Goal: Contribute content

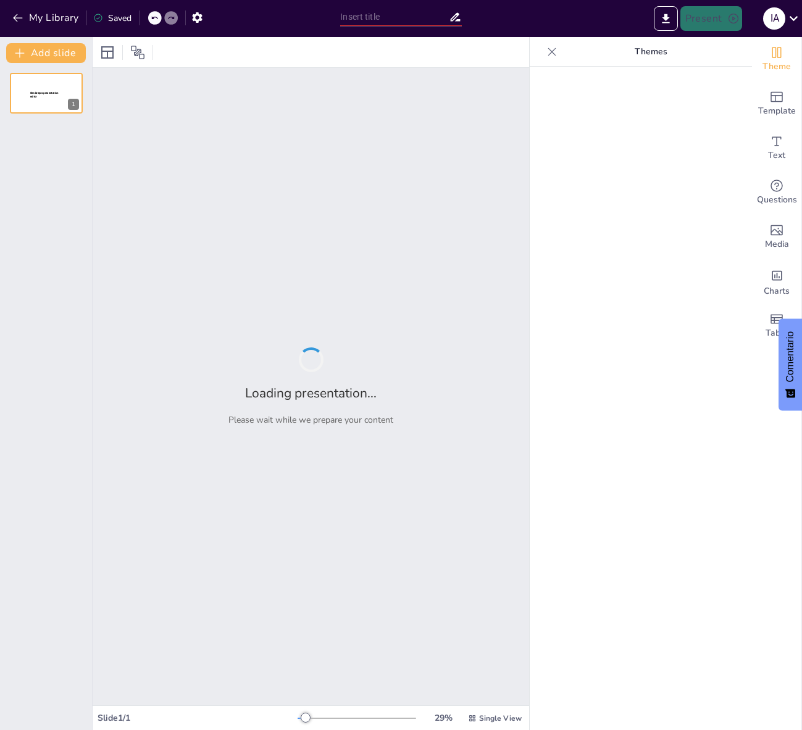
type input "Estrategias Efectivas para la Gestión de Redes Sociales Corporativas"
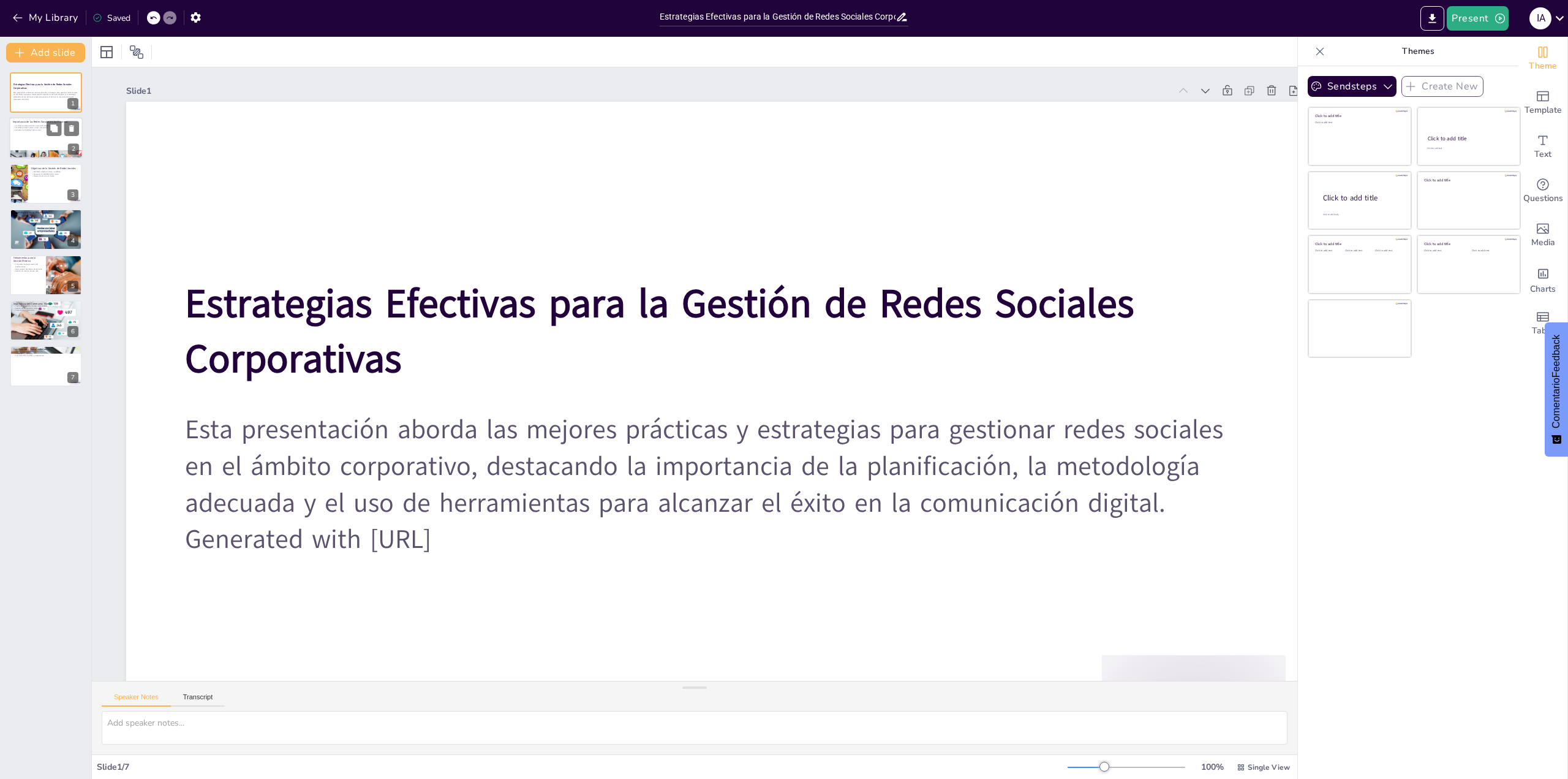
click at [13, 122] on p "Importancia de las Redes Sociales en las Empresas" at bounding box center [46, 123] width 66 height 4
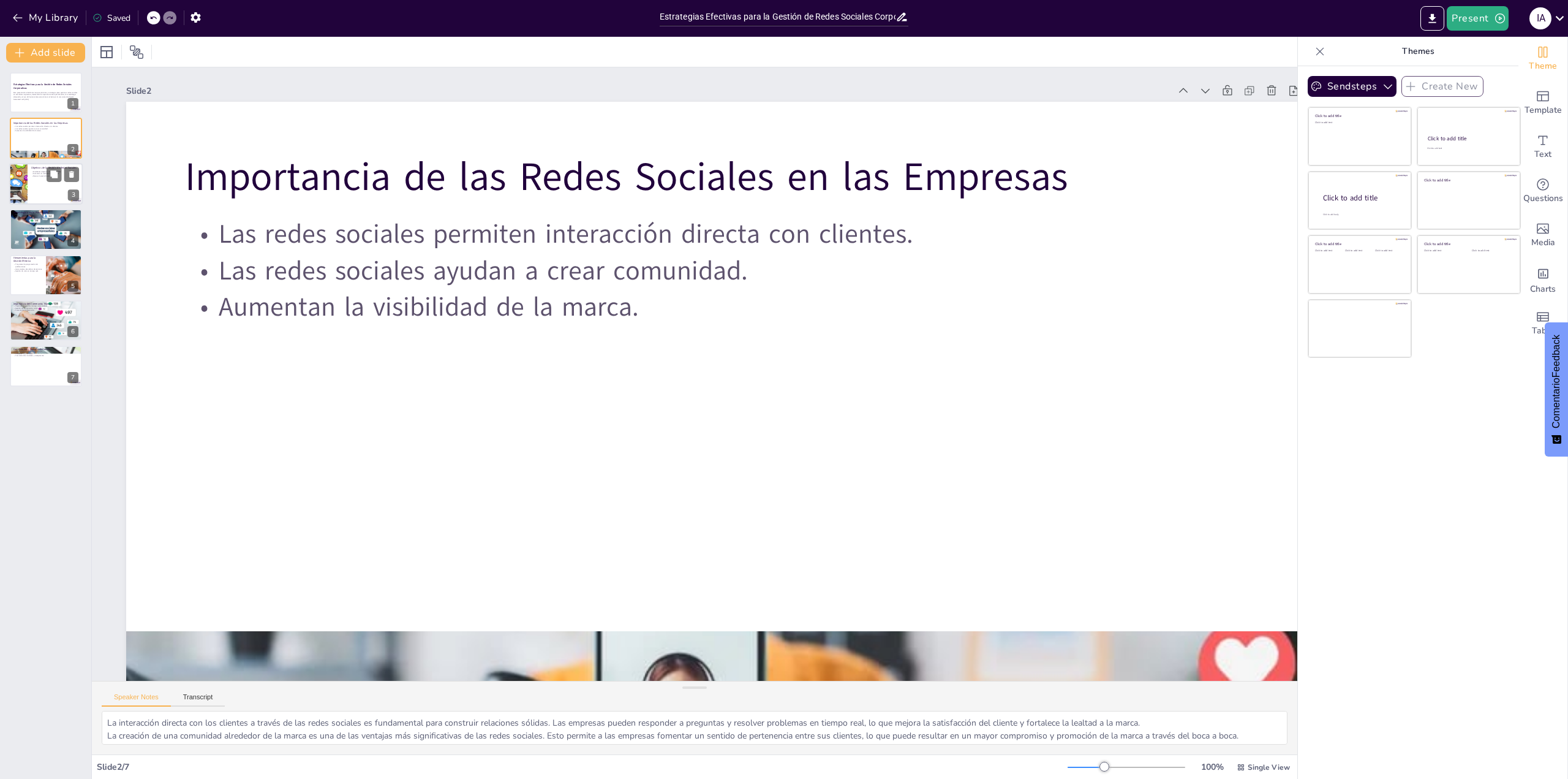
click at [67, 187] on div at bounding box center [46, 184] width 73 height 42
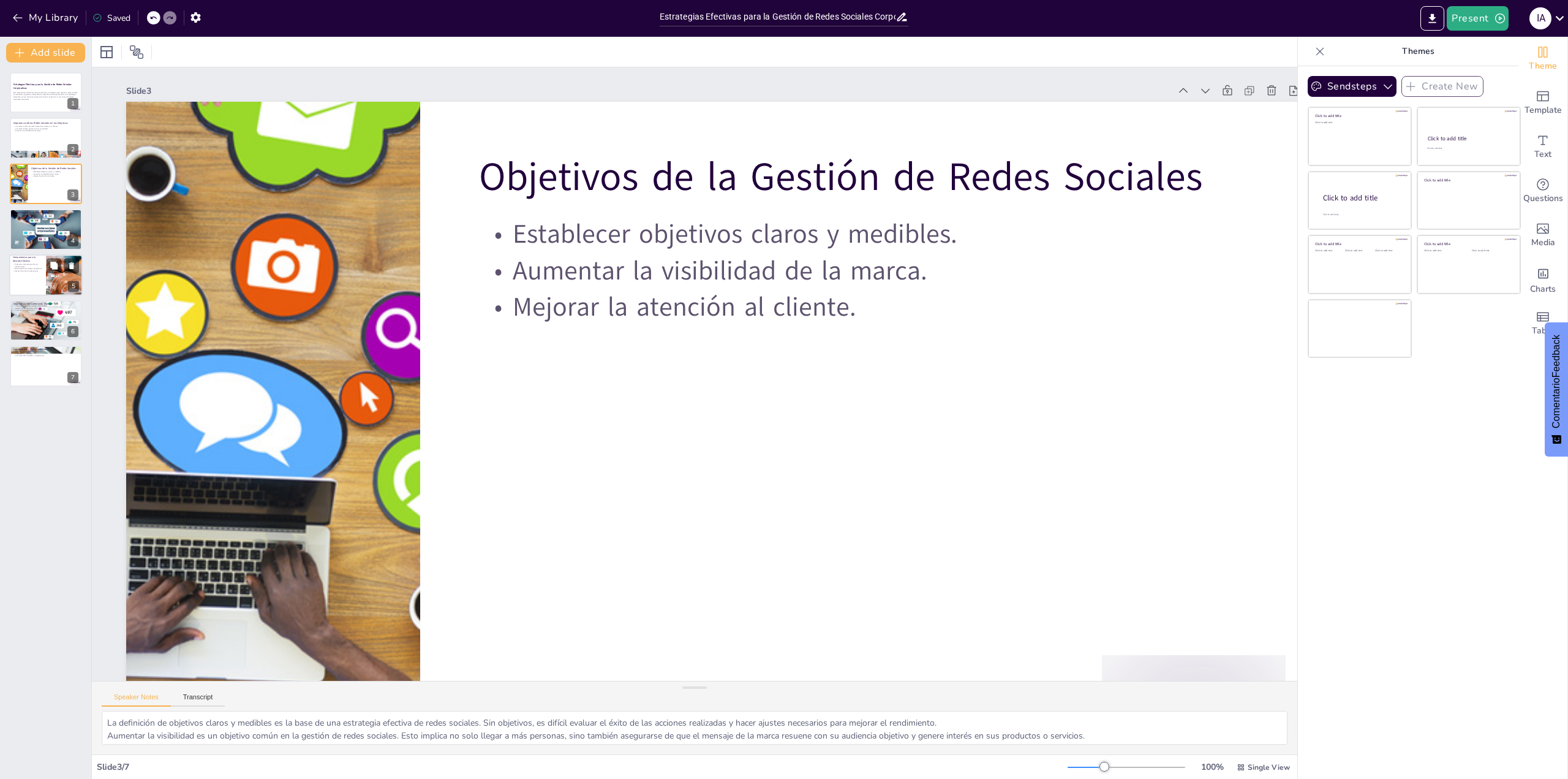
click at [33, 259] on p "Herramientas para la Gestión Efectiva" at bounding box center [28, 258] width 30 height 7
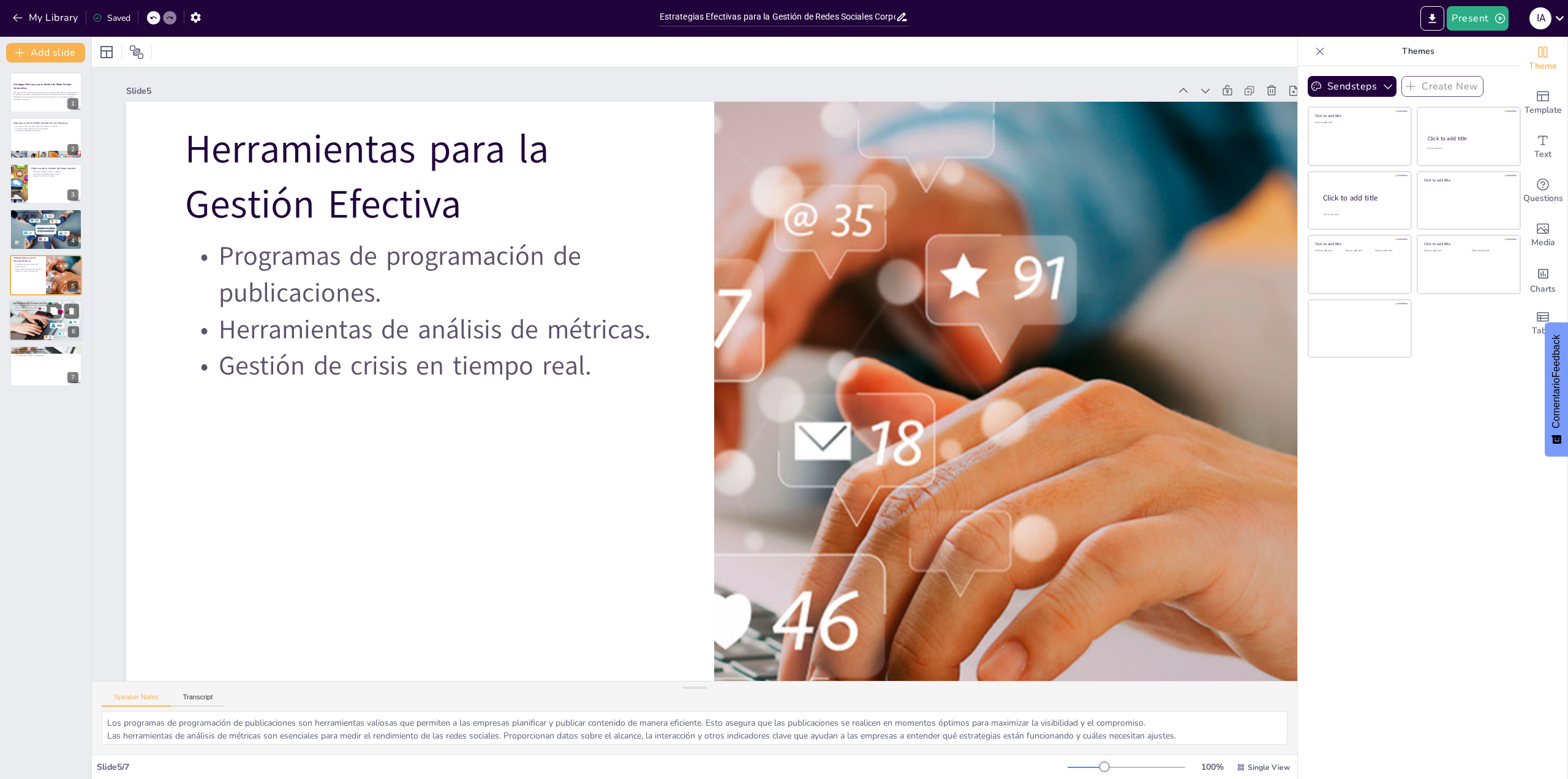
click at [33, 310] on p "Fomento de la interacción." at bounding box center [46, 310] width 66 height 2
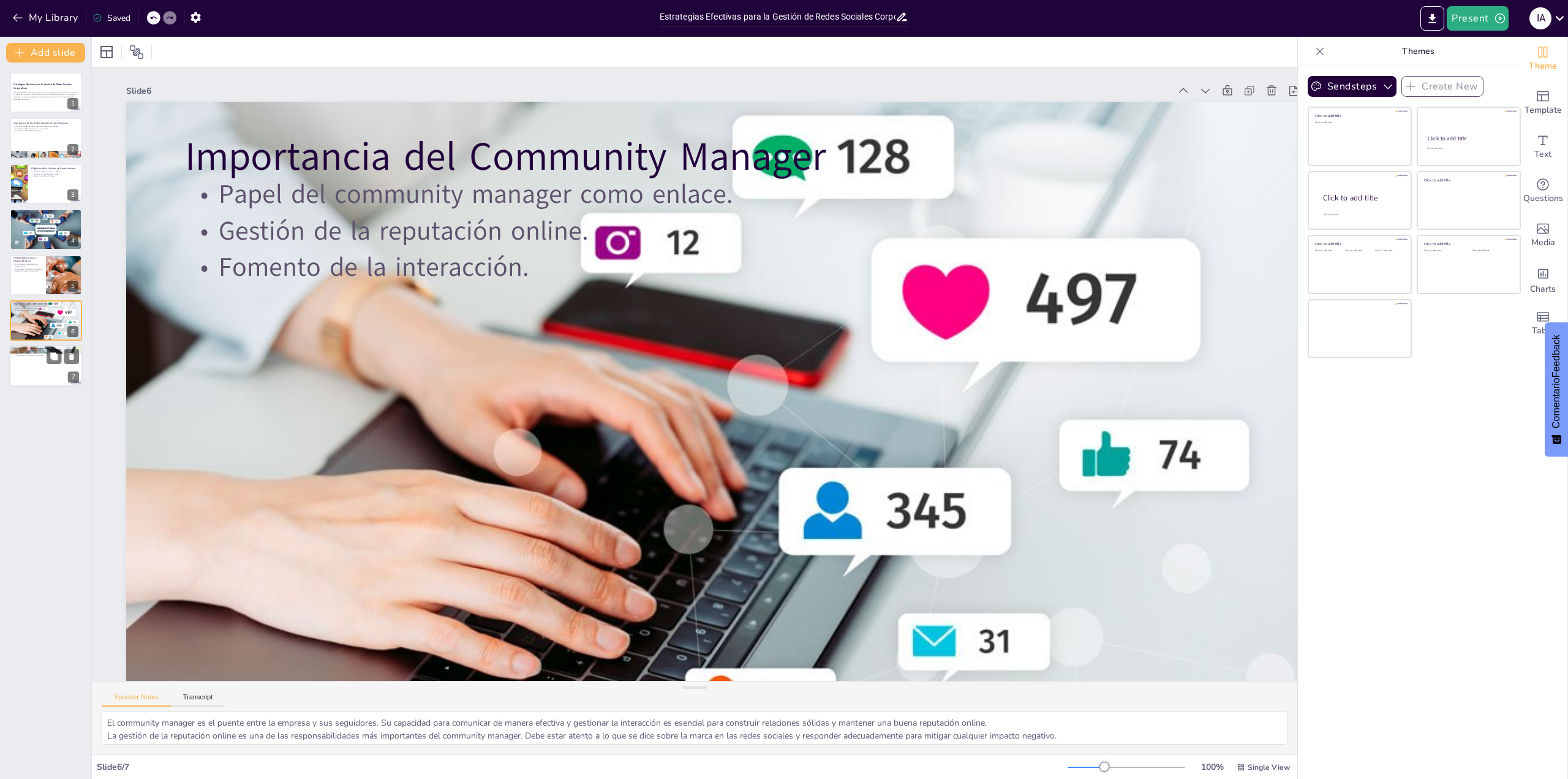
click at [33, 351] on p "Mantenerse al tanto de las tendencias." at bounding box center [46, 350] width 66 height 2
type textarea "Mantenerse al tanto de las tendencias en redes sociales es crucial para las emp…"
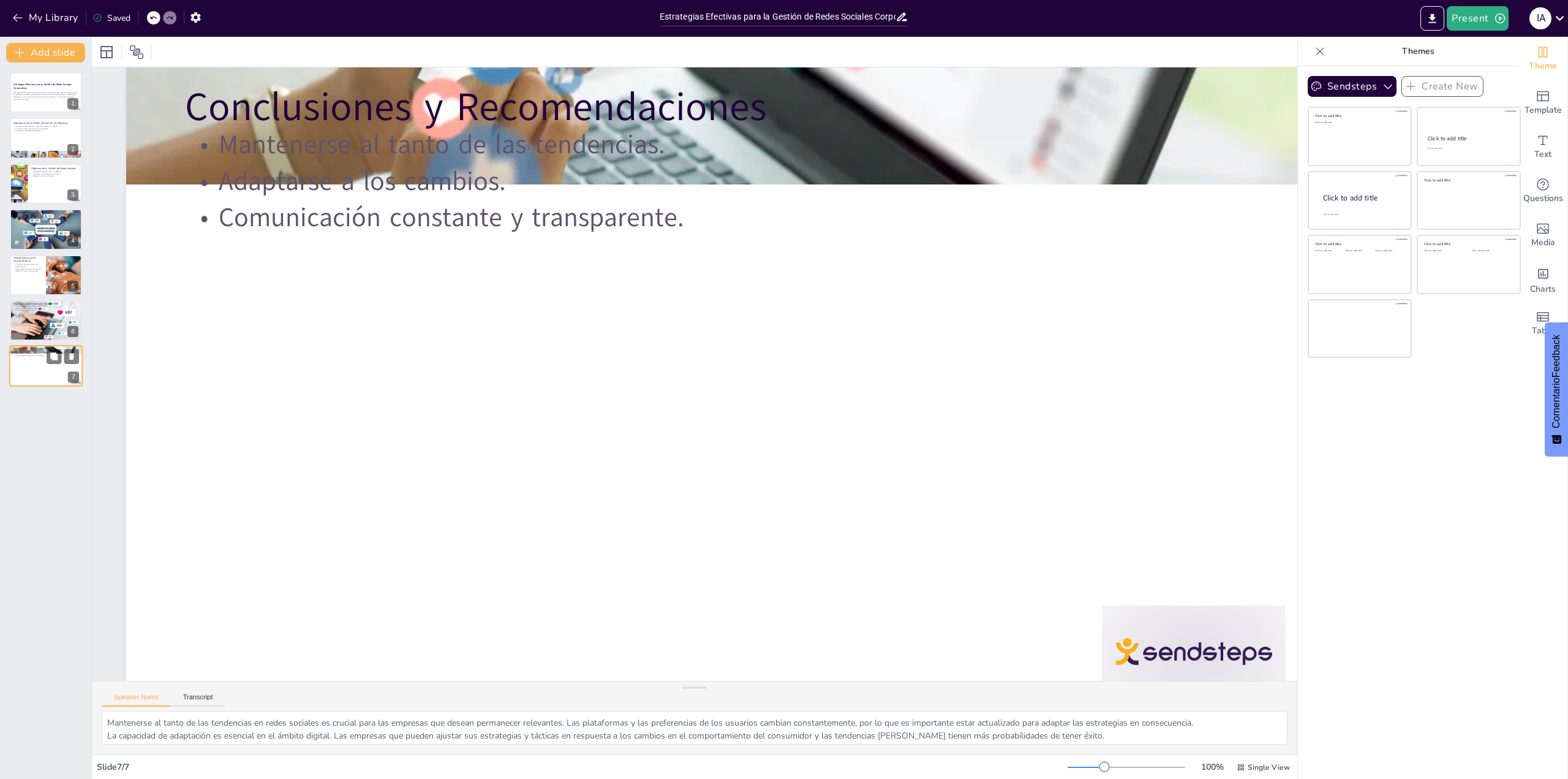
scroll to position [59, 0]
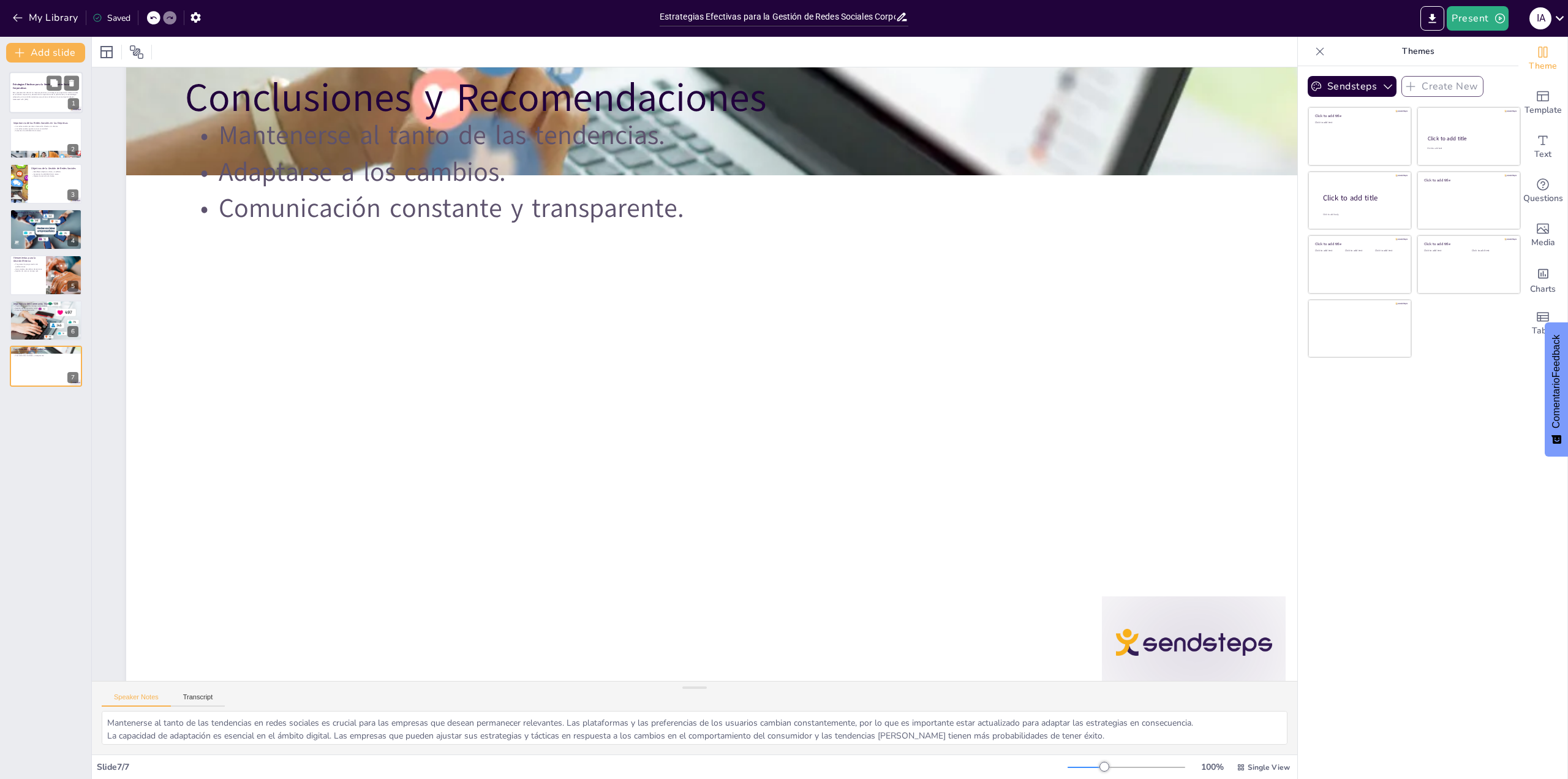
click at [20, 93] on p "Esta presentación aborda las mejores prácticas y estrategias para gestionar red…" at bounding box center [46, 94] width 66 height 7
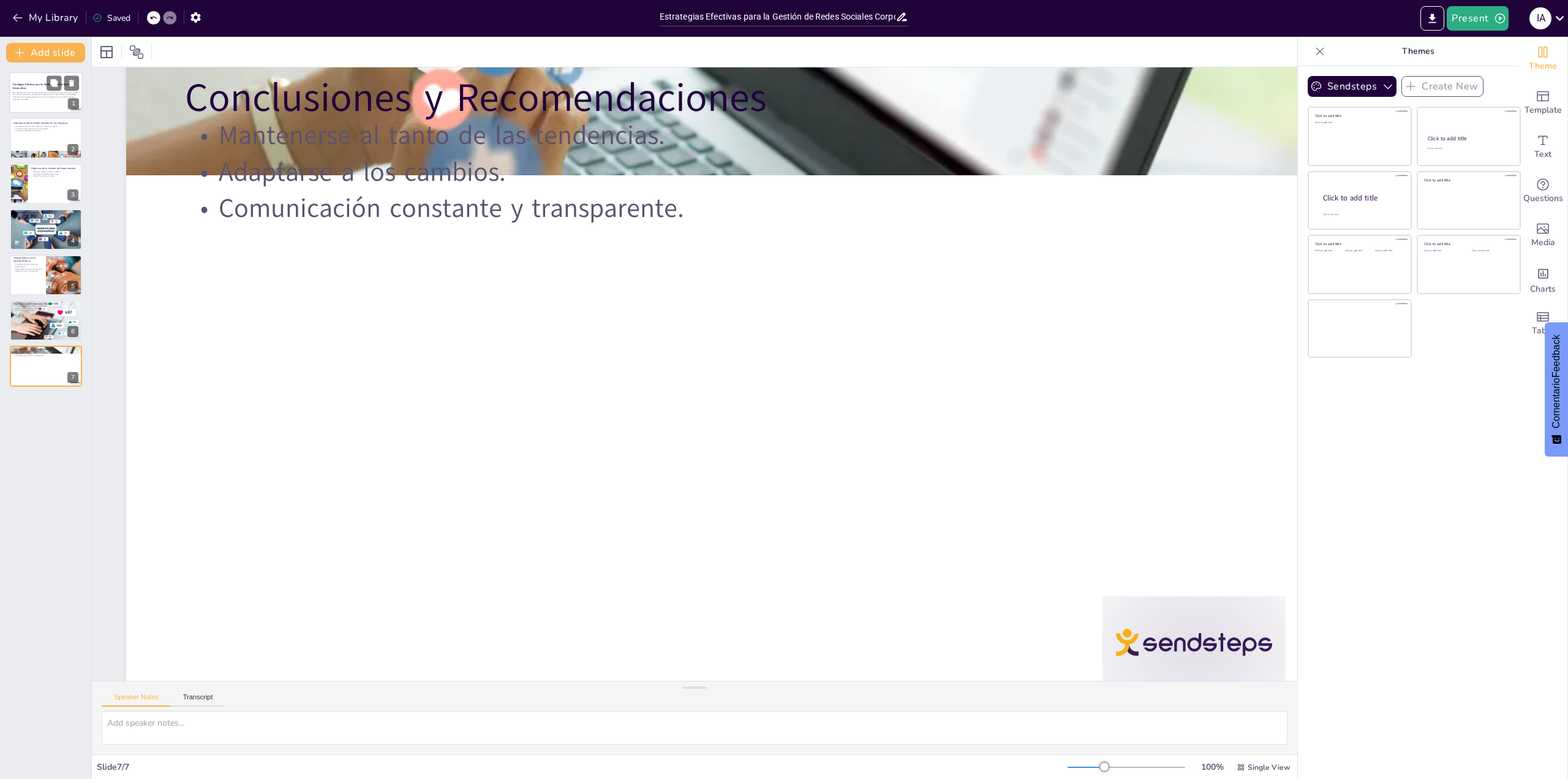
scroll to position [0, 0]
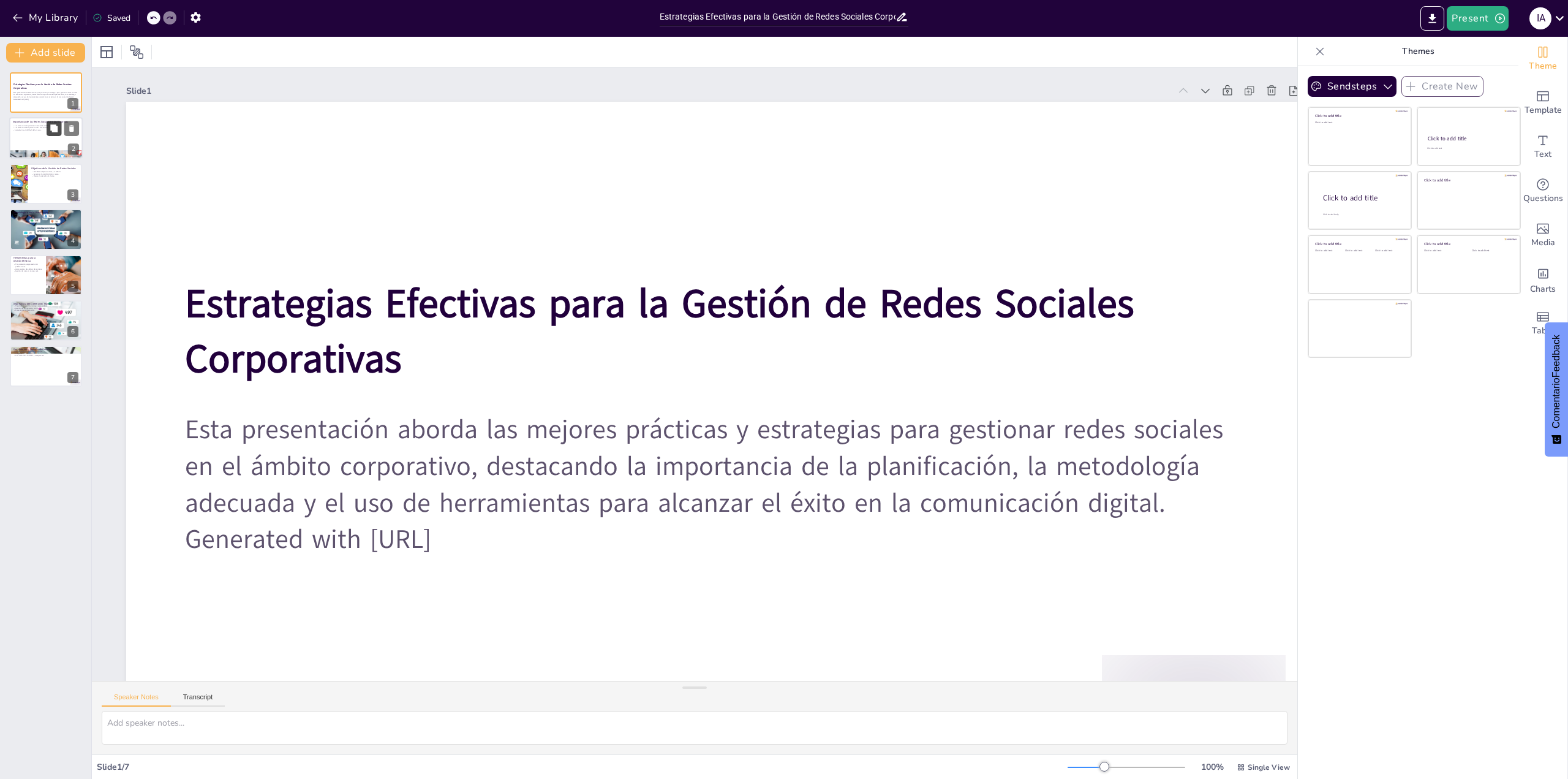
click at [49, 134] on button at bounding box center [54, 128] width 15 height 15
type textarea "La interacción directa con los clientes a través de las redes sociales es funda…"
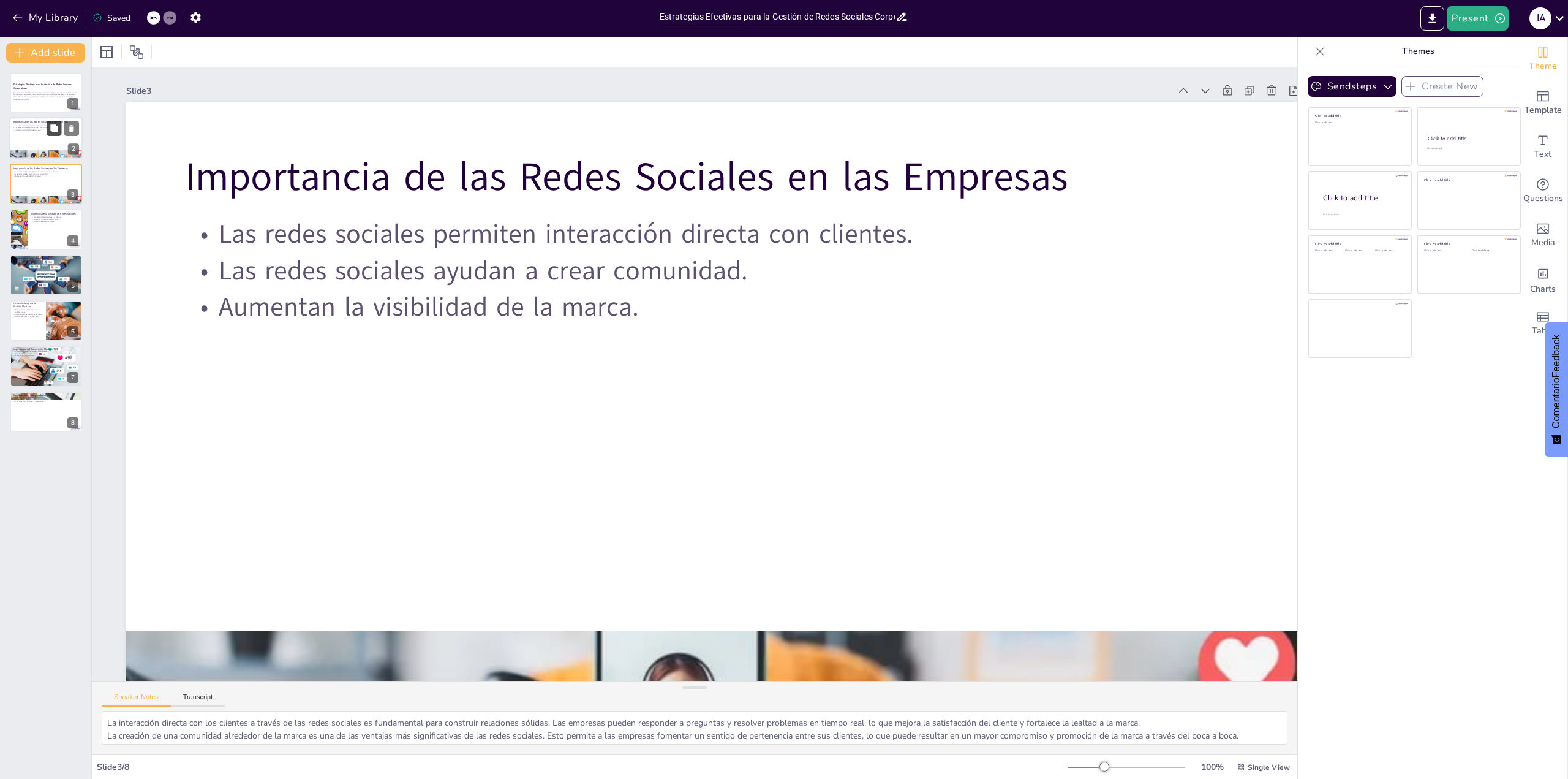
scroll to position [59, 0]
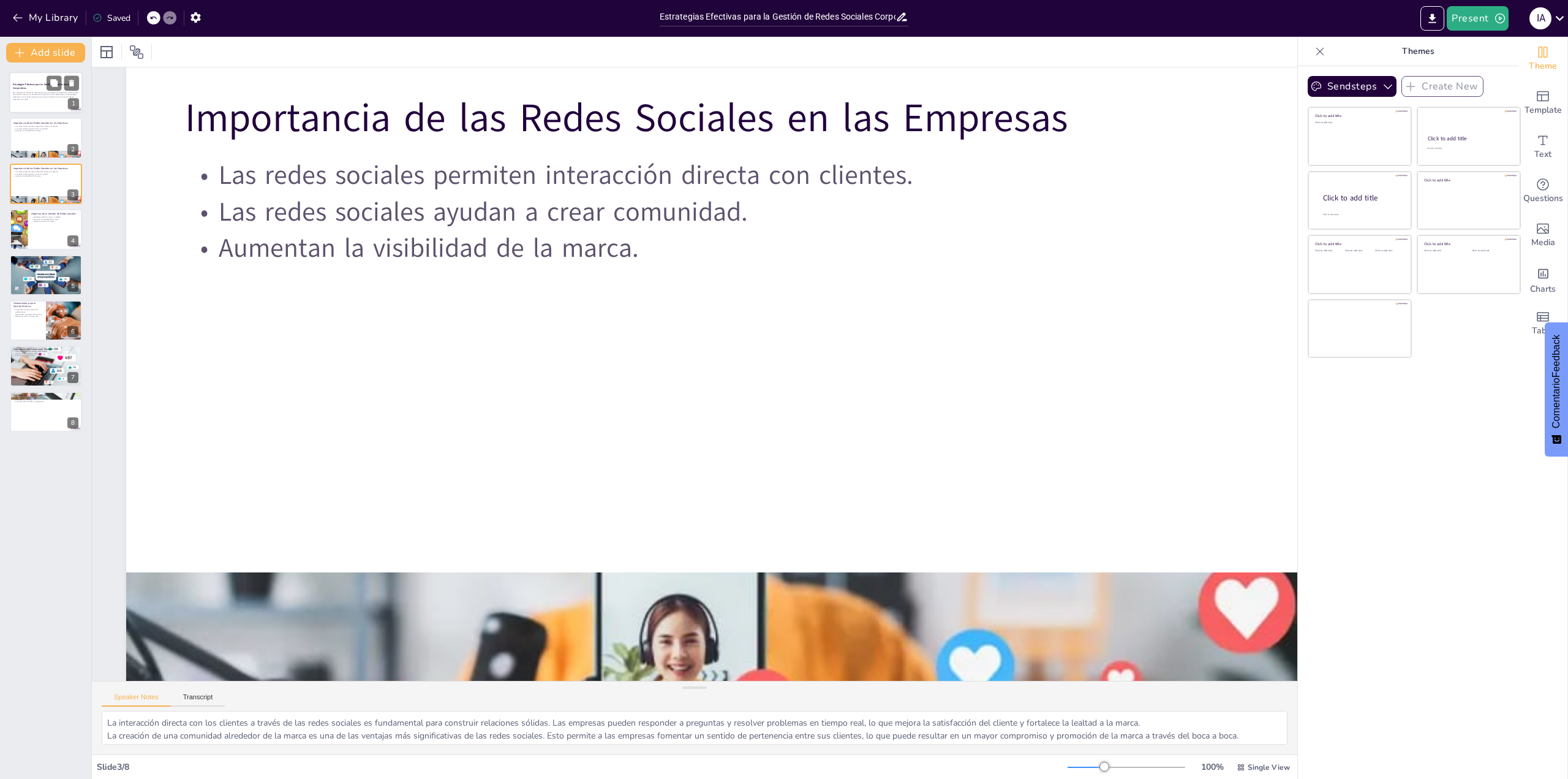
click at [31, 88] on p "Estrategias Efectivas para la Gestión de Redes Sociales Corporativas" at bounding box center [46, 85] width 66 height 7
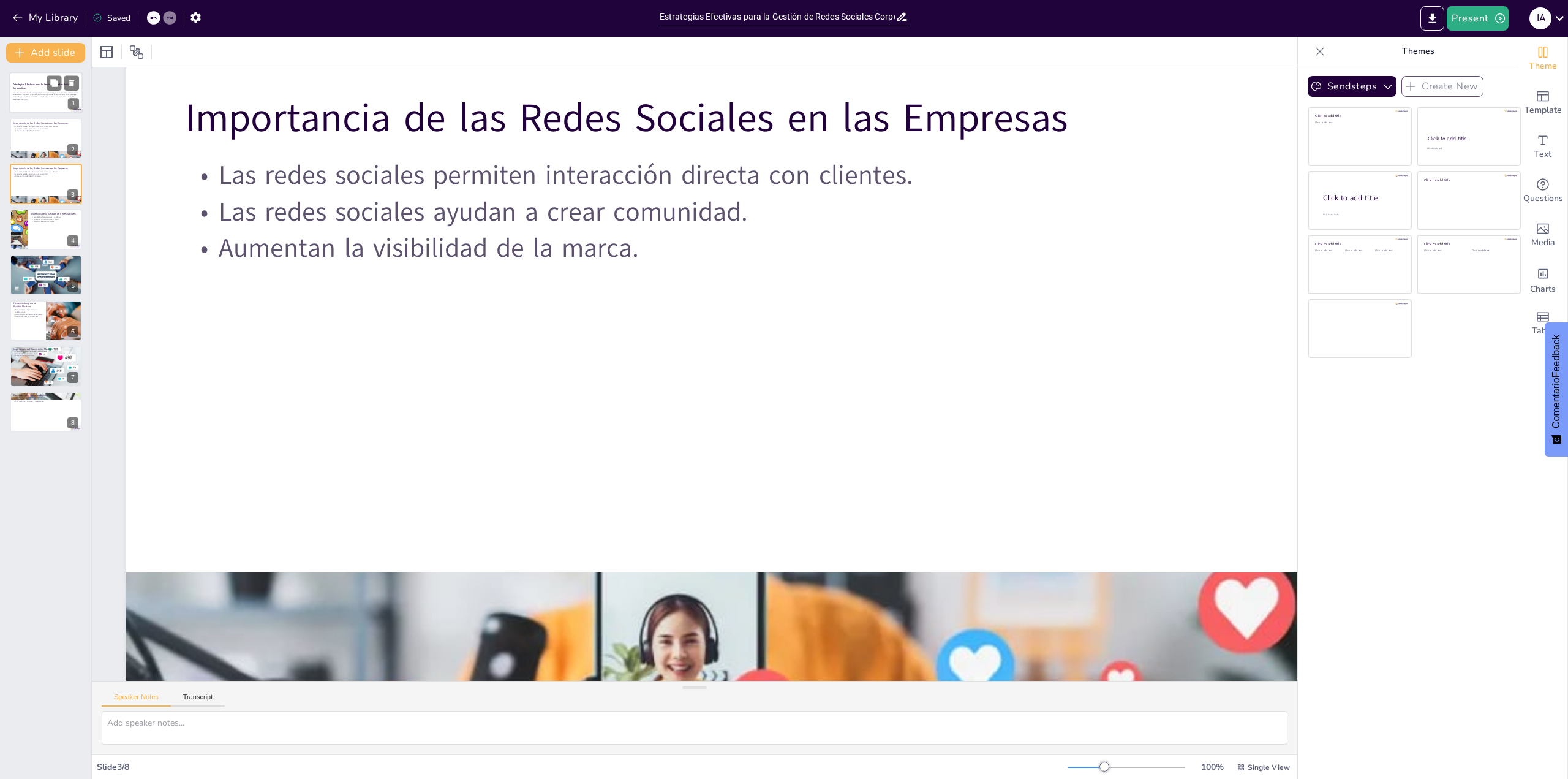
scroll to position [0, 0]
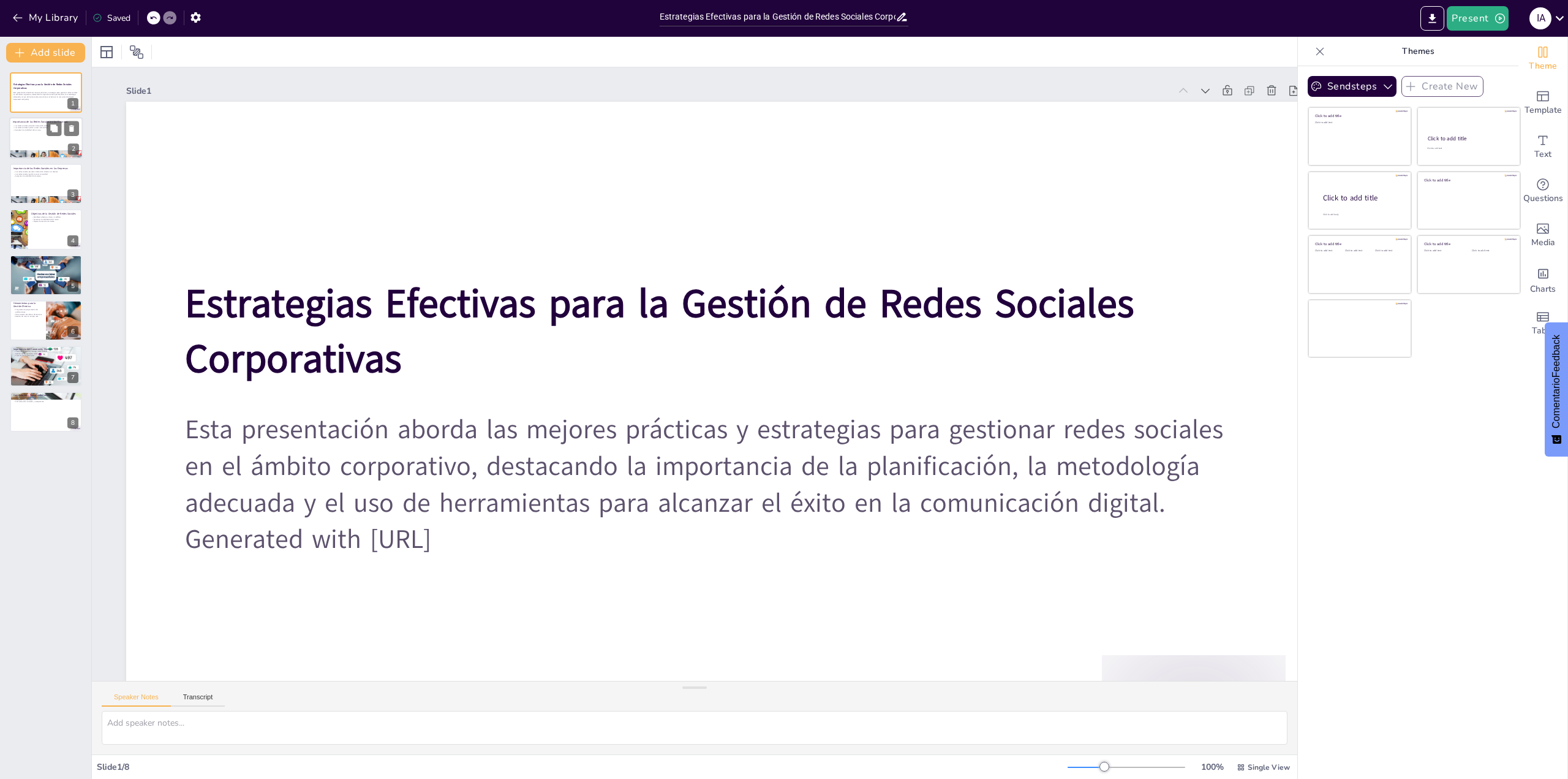
click at [36, 136] on div at bounding box center [46, 139] width 73 height 42
type textarea "La interacción directa con los clientes a través de las redes sociales es funda…"
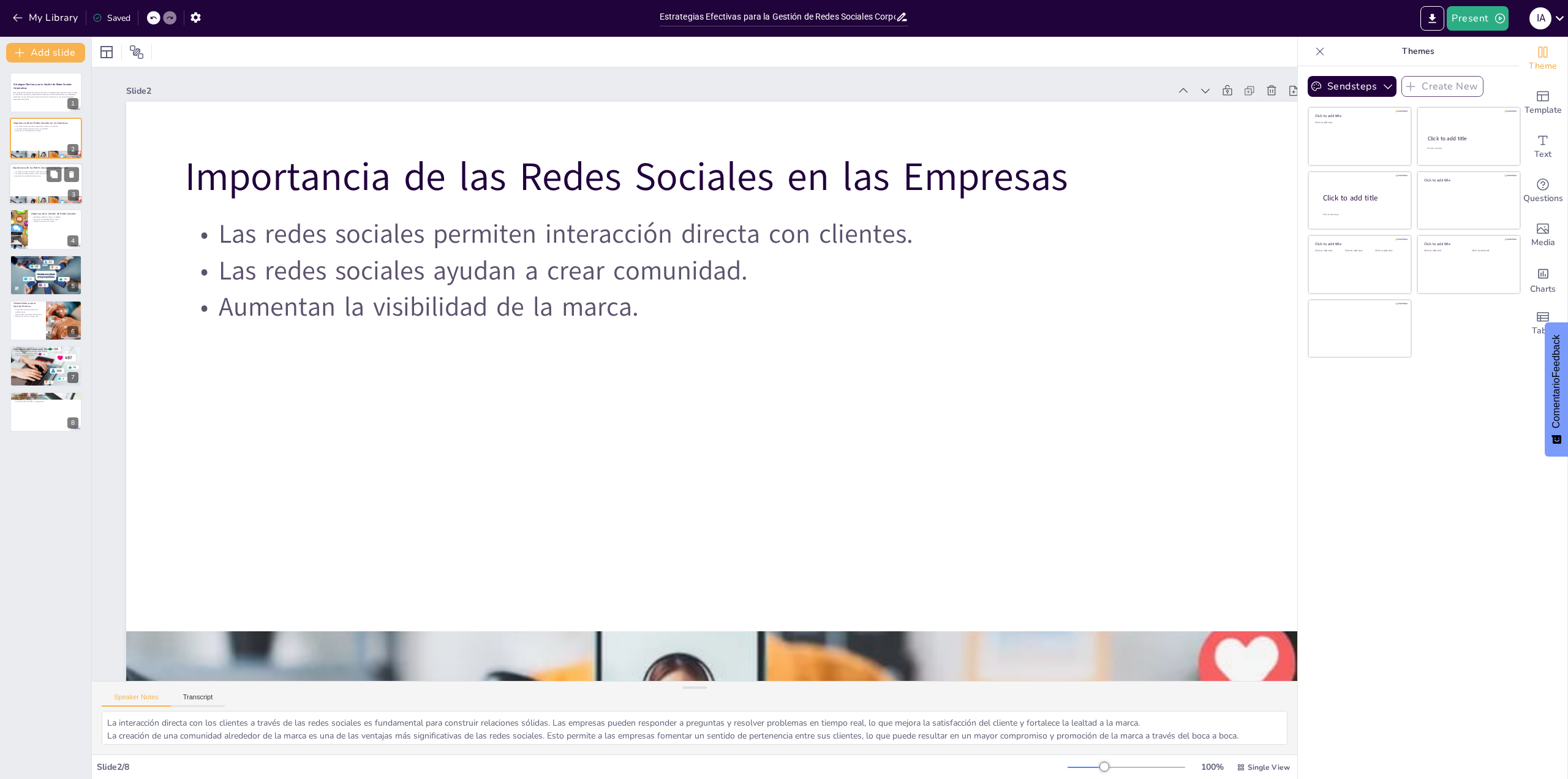
click at [33, 176] on p "Aumentan la visibilidad de la marca." at bounding box center [46, 176] width 66 height 2
click at [19, 234] on div at bounding box center [18, 229] width 74 height 42
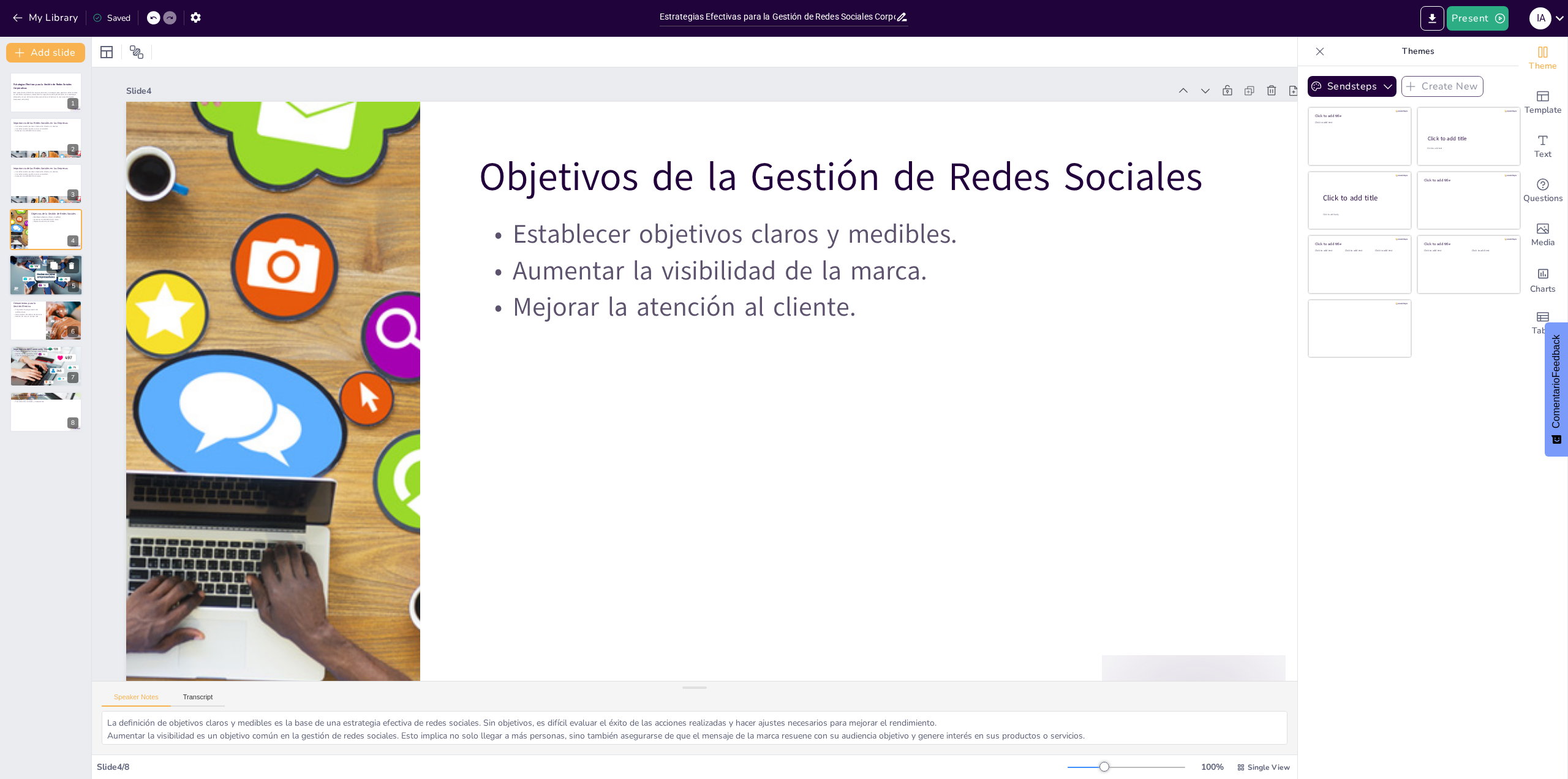
click at [60, 281] on div at bounding box center [46, 275] width 73 height 42
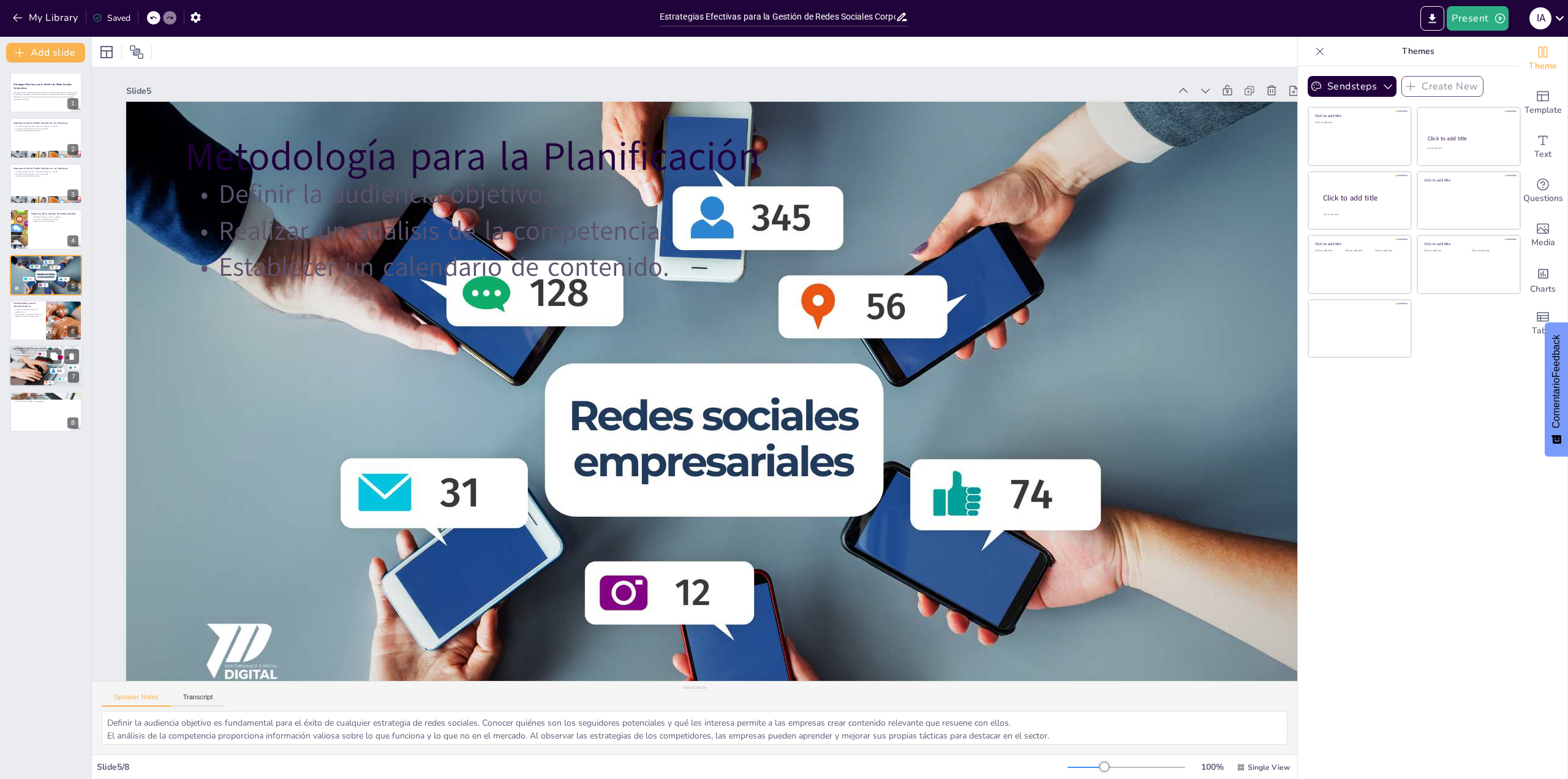
click at [35, 369] on div at bounding box center [46, 365] width 73 height 49
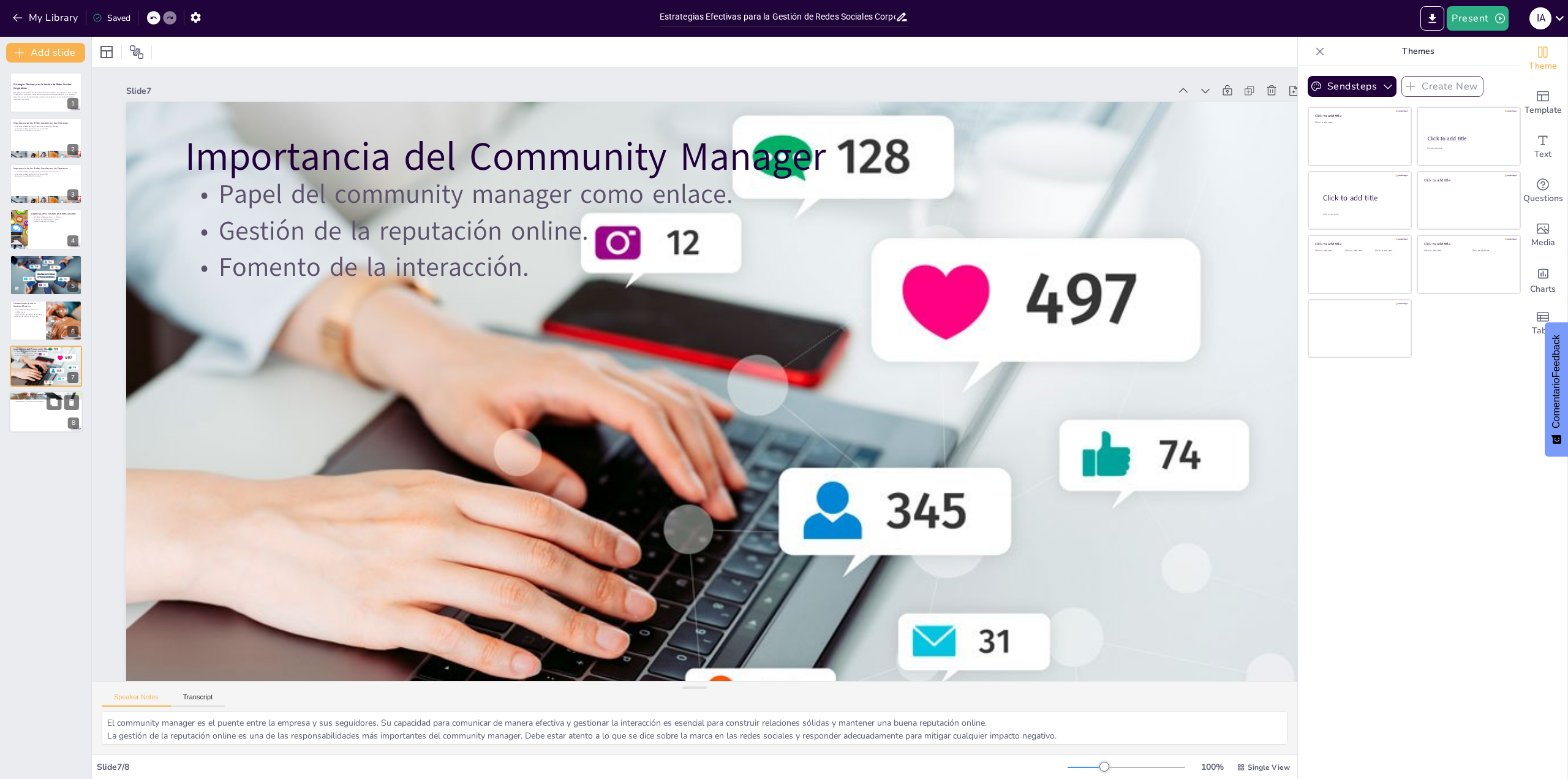
click at [35, 406] on div at bounding box center [46, 412] width 73 height 42
type textarea "Mantenerse al tanto de las tendencias en redes sociales es crucial para las emp…"
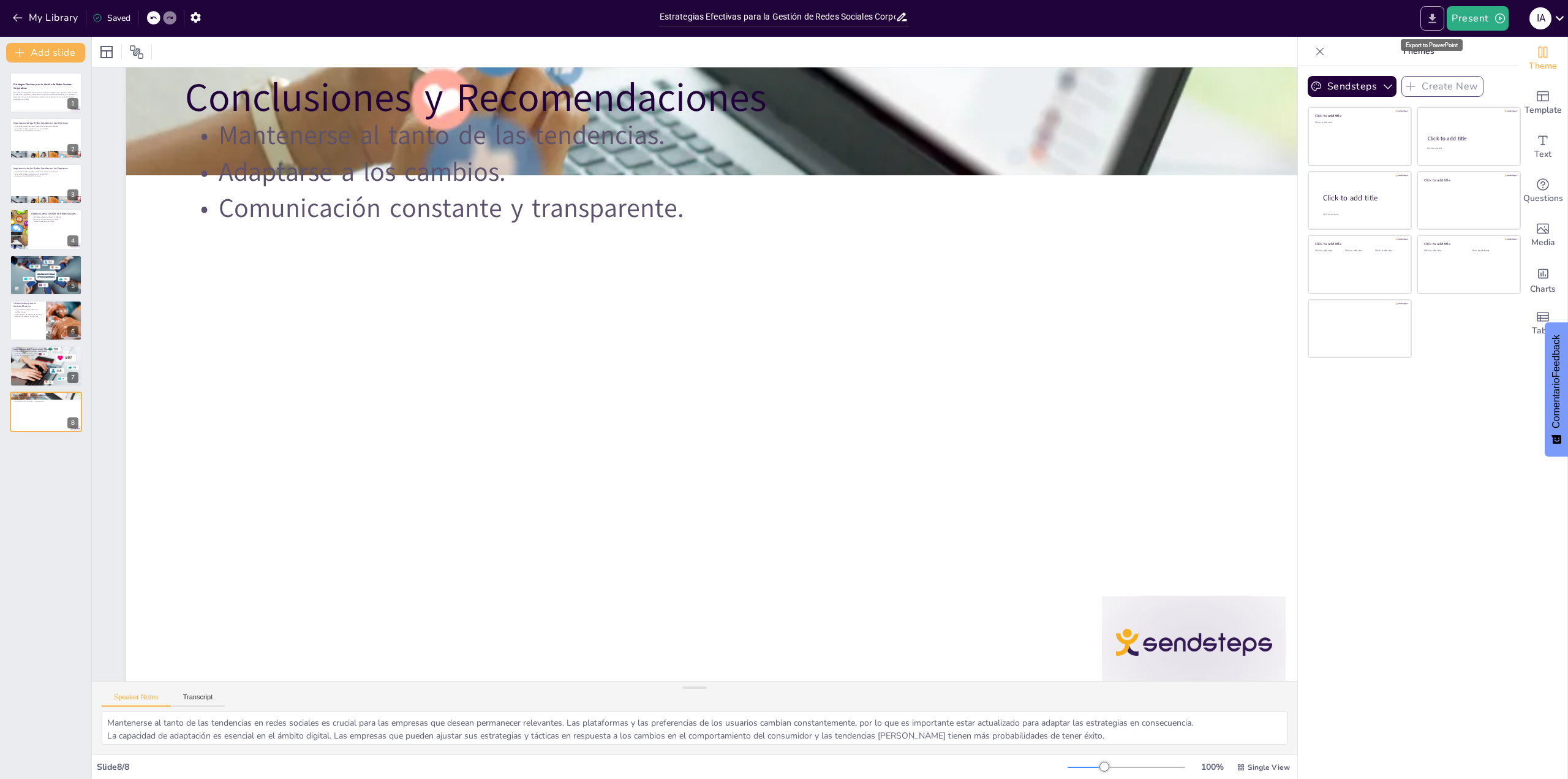
click at [795, 21] on button "Export to PowerPoint" at bounding box center [1432, 18] width 24 height 25
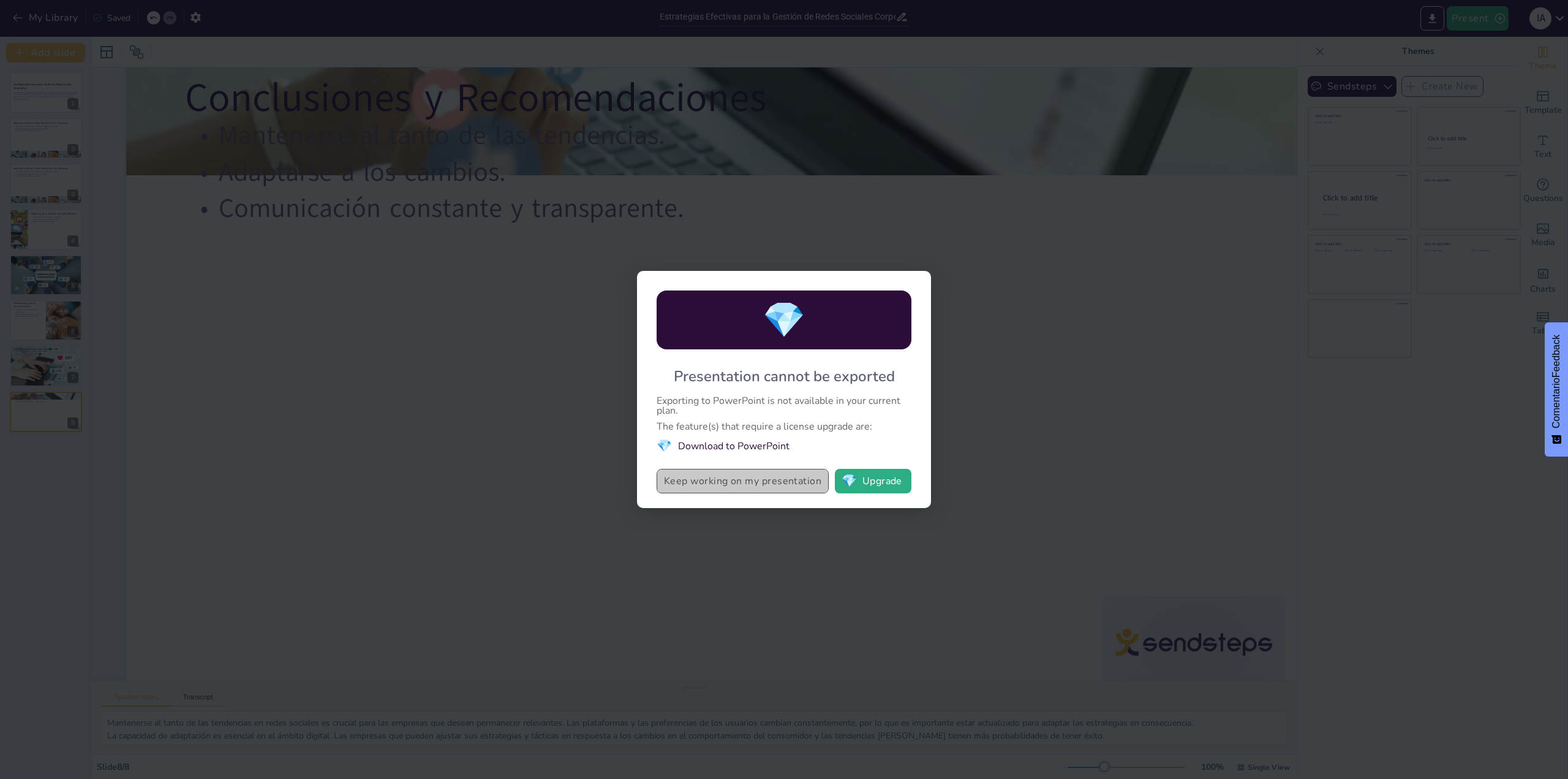
click at [746, 491] on button "Keep working on my presentation" at bounding box center [742, 480] width 172 height 25
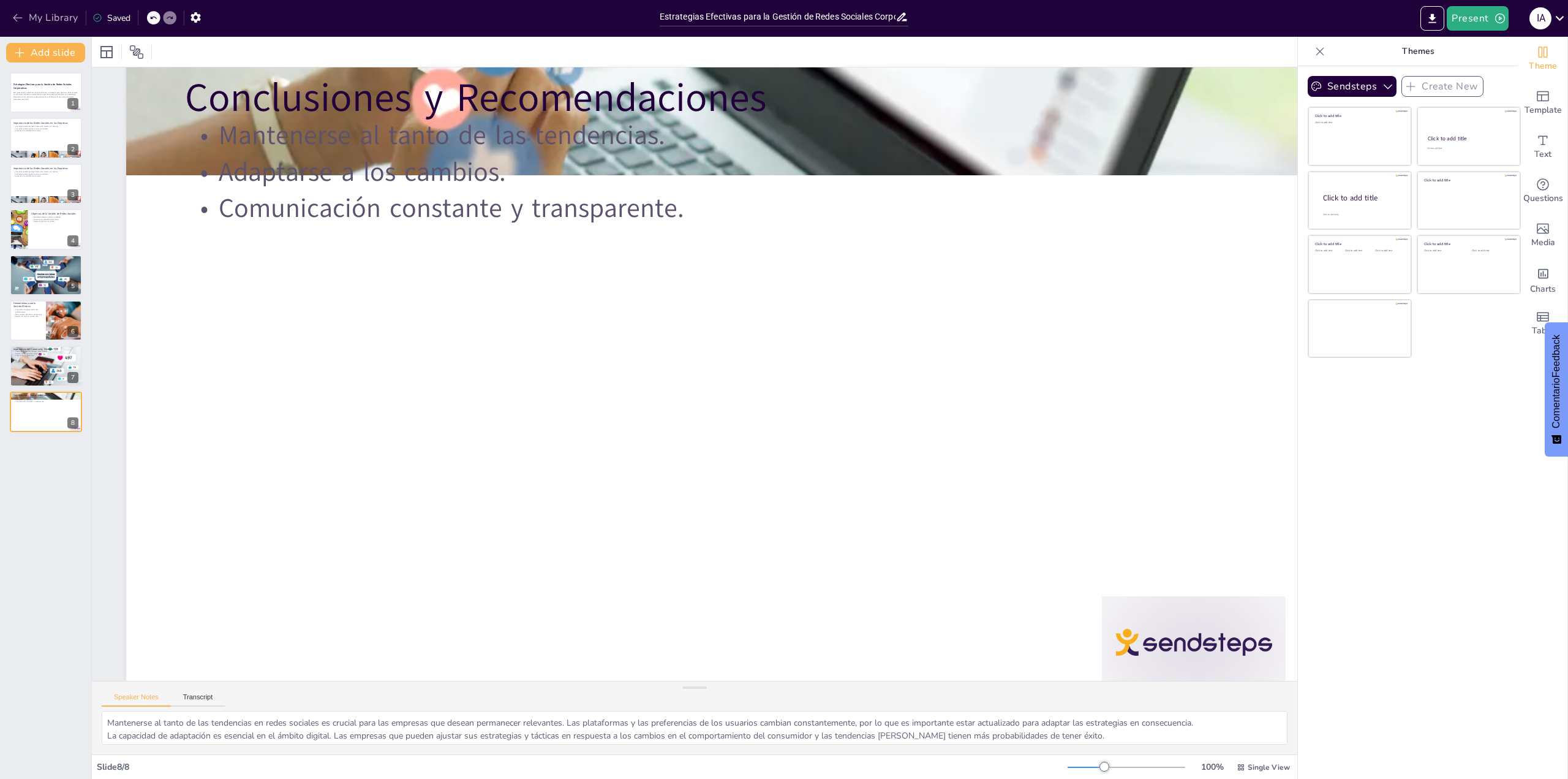
click at [15, 12] on icon "button" at bounding box center [18, 18] width 12 height 12
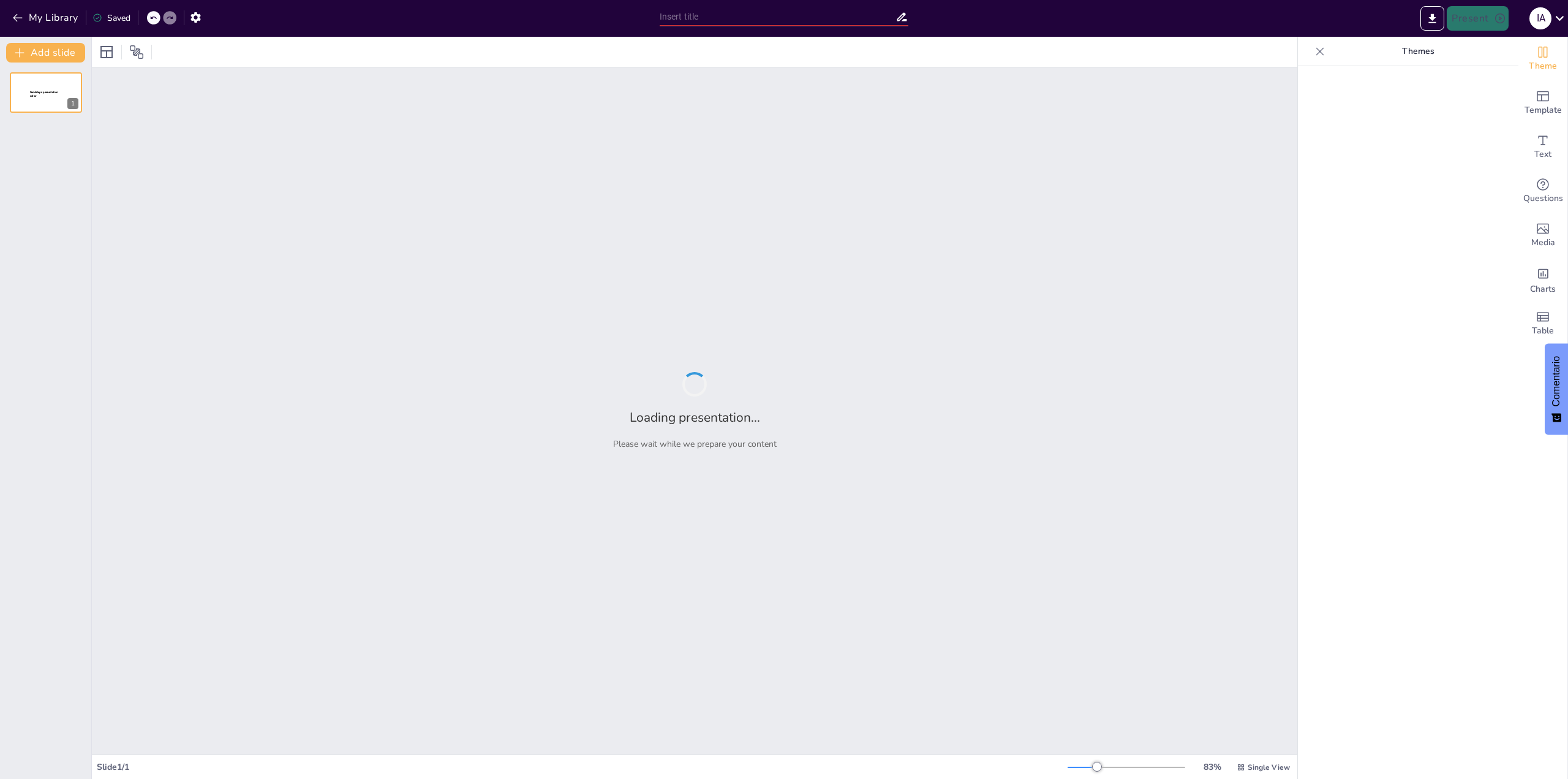
type input "Estrategias Efectivas para la Gestión de Redes Sociales Corporativas"
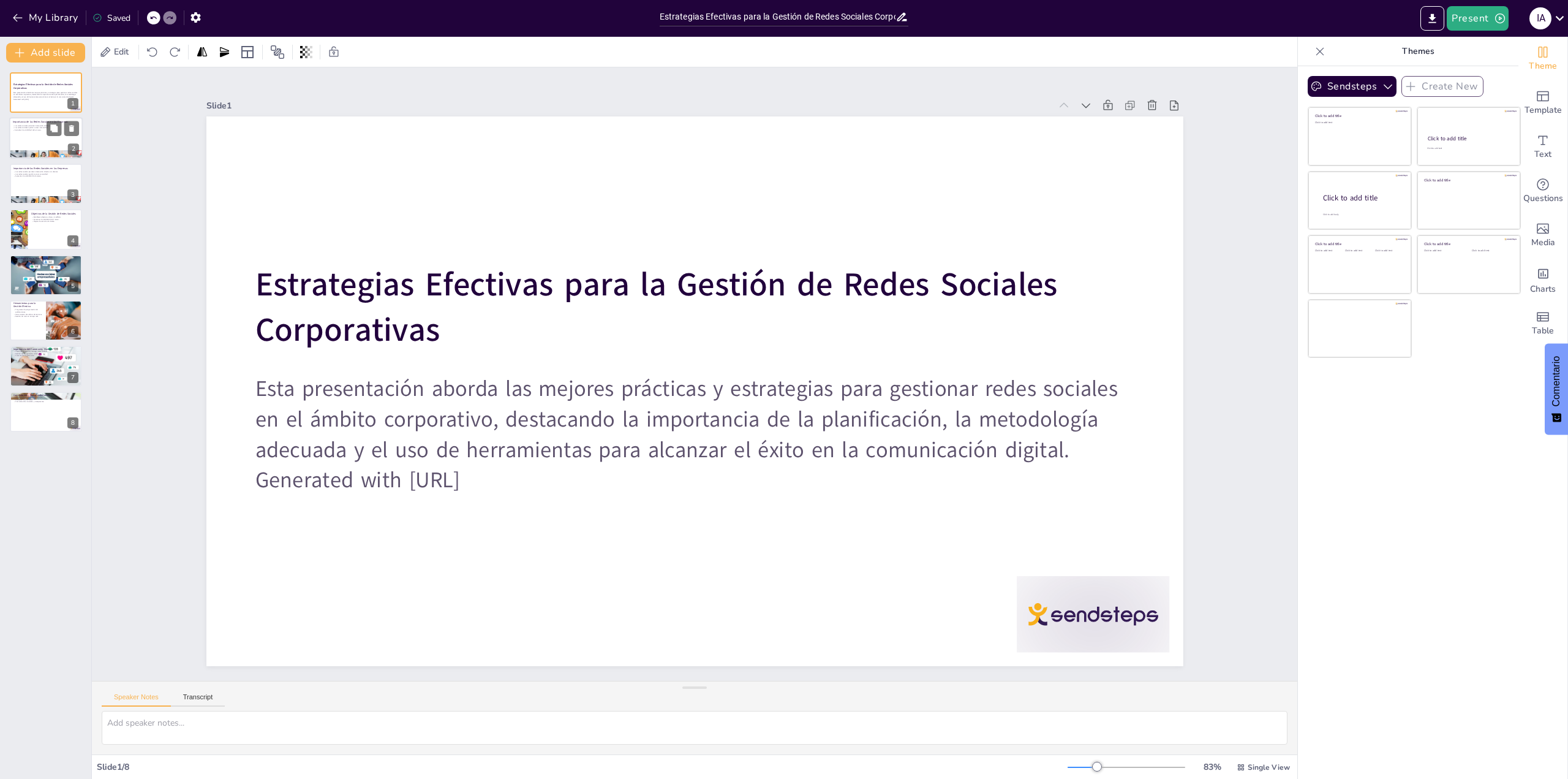
click at [16, 147] on div at bounding box center [46, 139] width 73 height 42
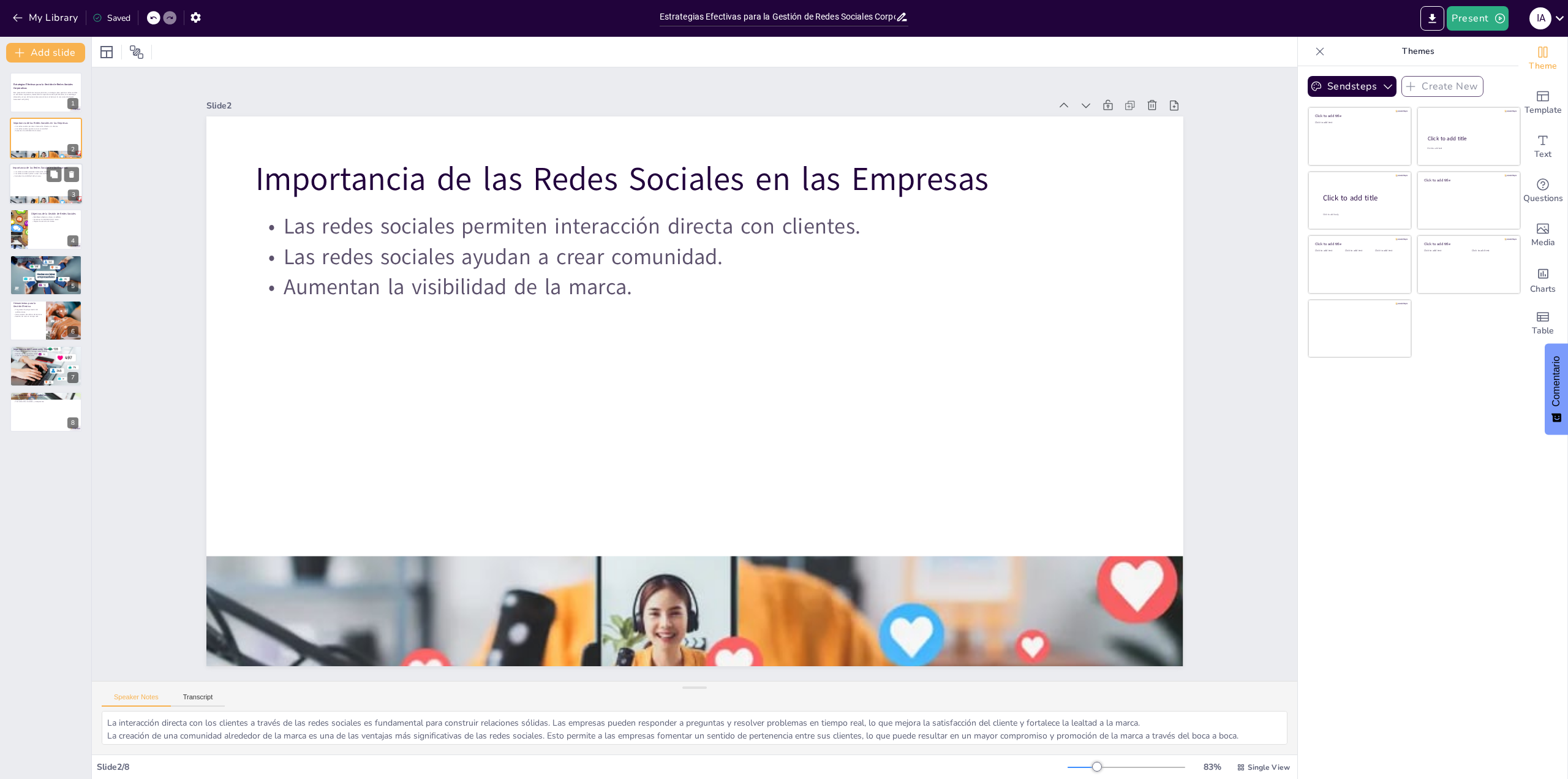
click at [22, 197] on div at bounding box center [46, 199] width 73 height 46
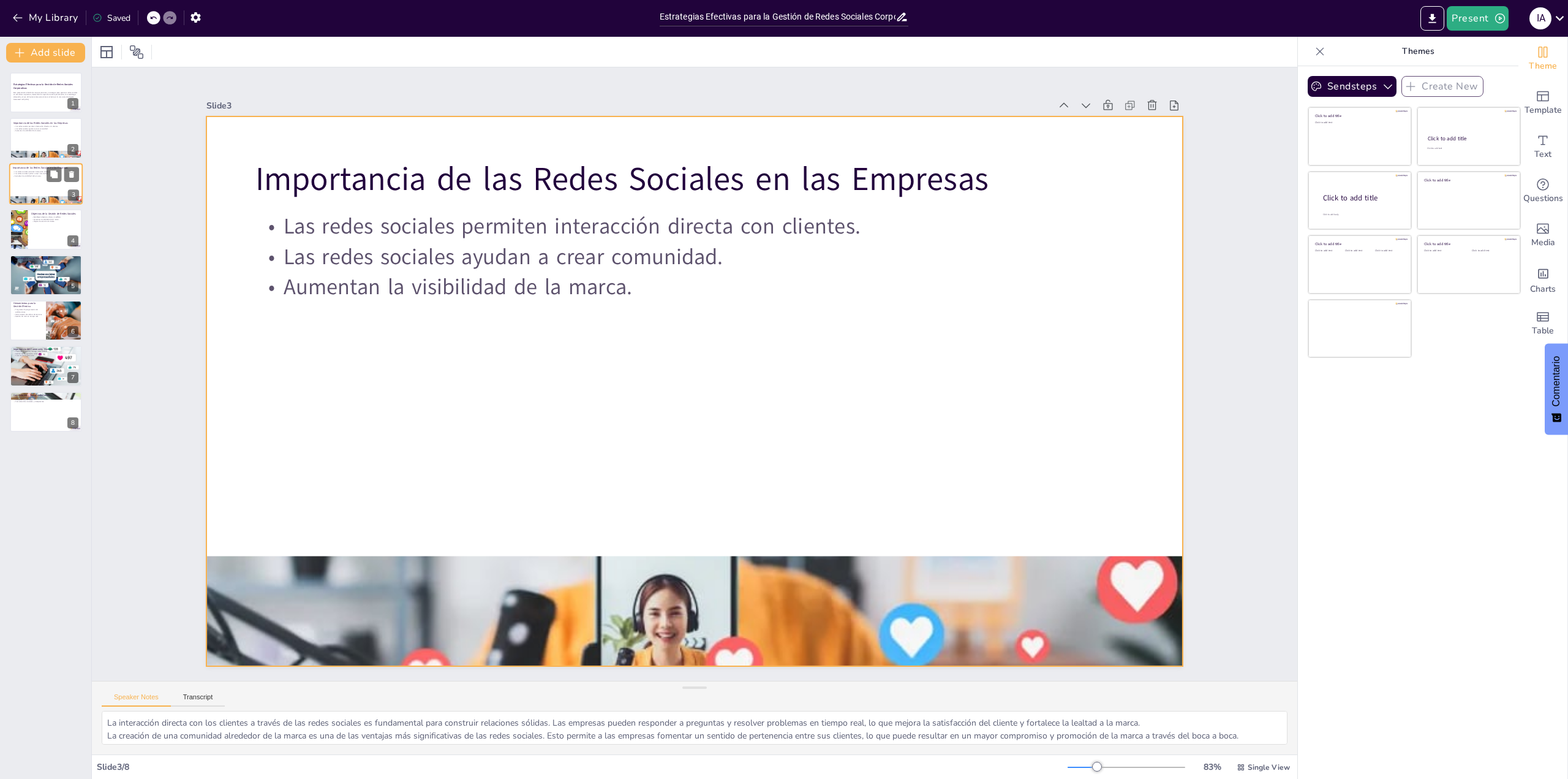
click at [22, 178] on div at bounding box center [46, 184] width 73 height 42
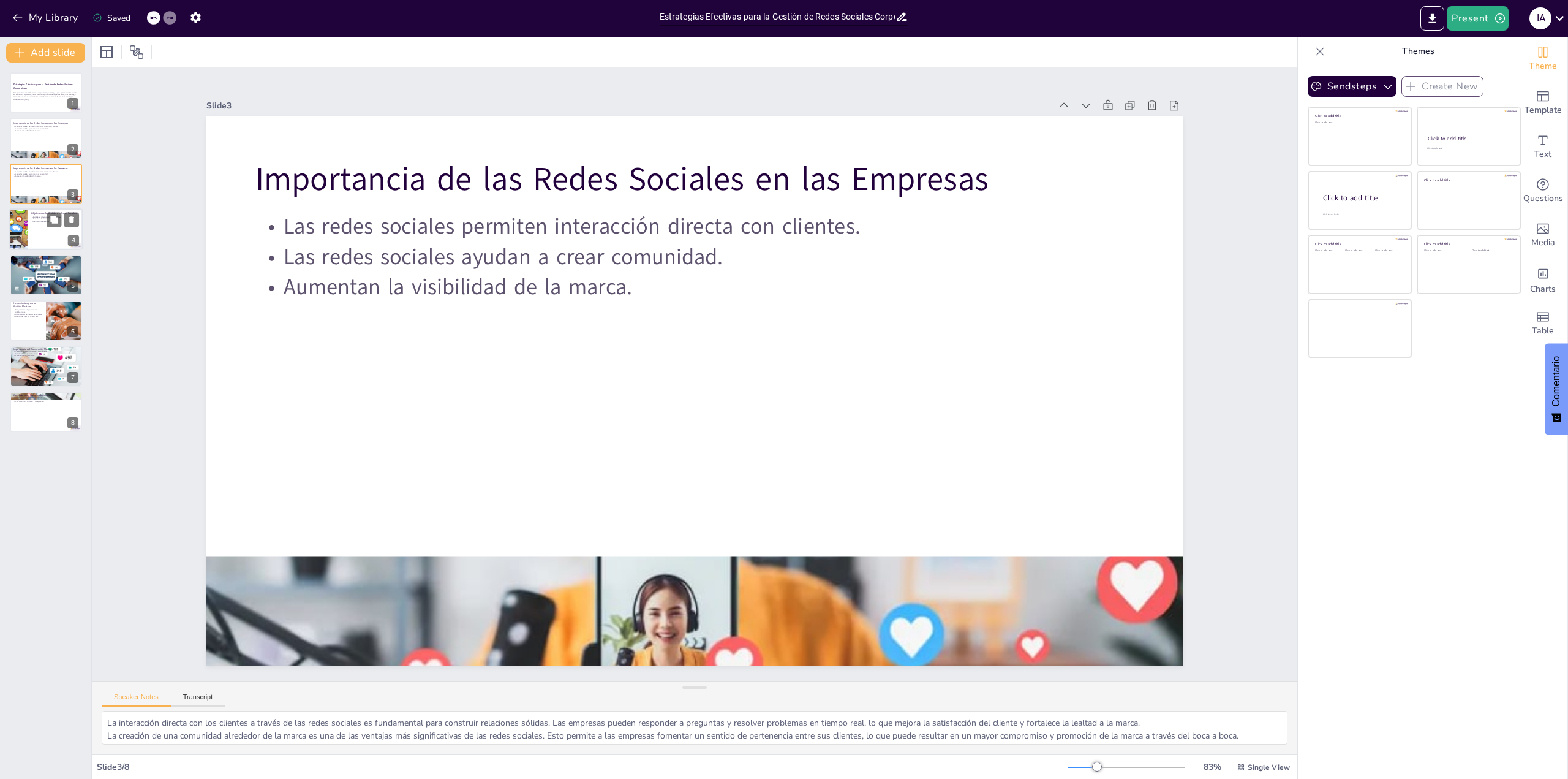
click at [30, 220] on div at bounding box center [46, 229] width 73 height 42
type textarea "La definición de objetivos claros y medibles es la base de una estrategia efect…"
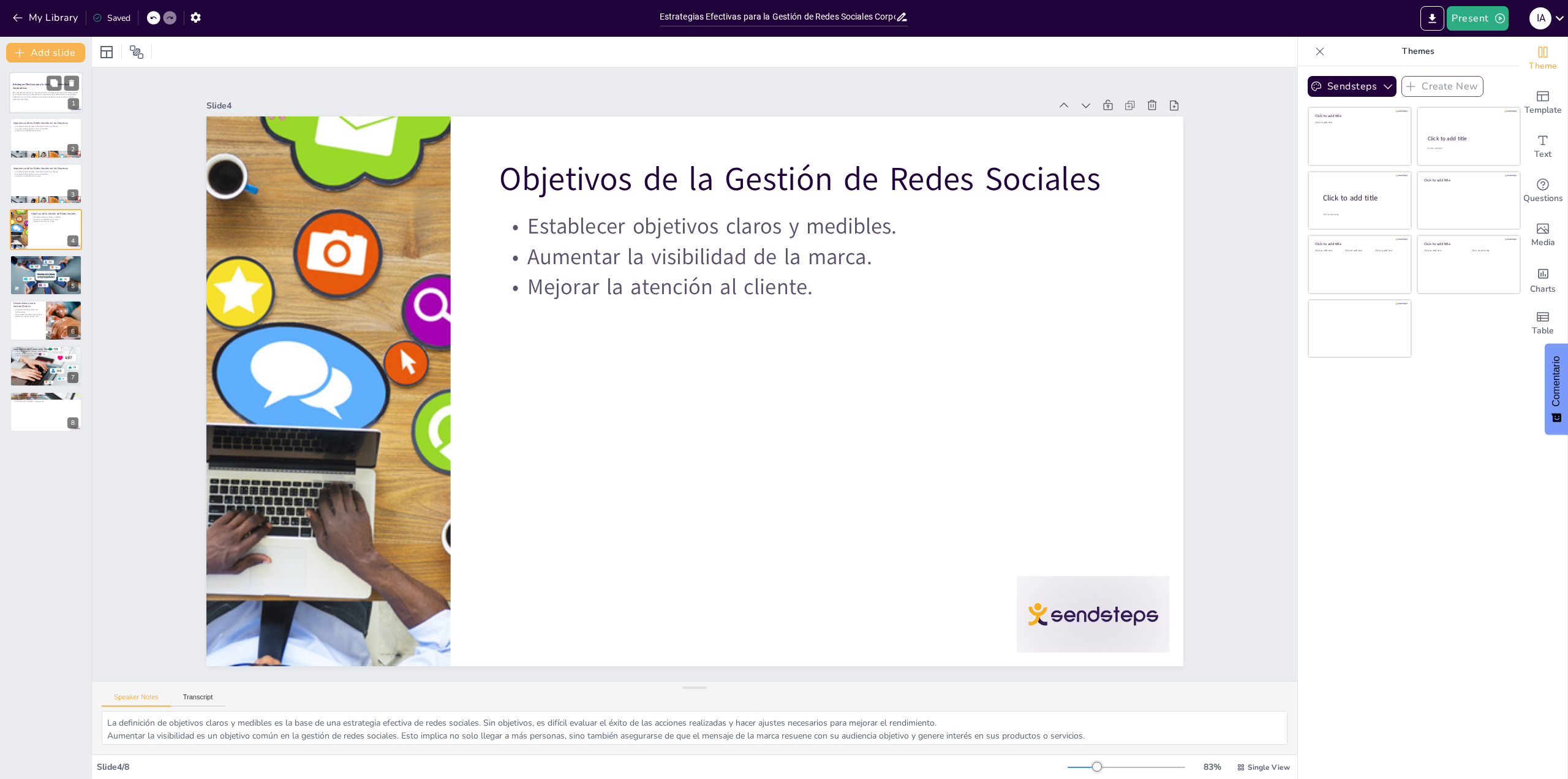
click at [36, 93] on p "Esta presentación aborda las mejores prácticas y estrategias para gestionar red…" at bounding box center [46, 94] width 66 height 7
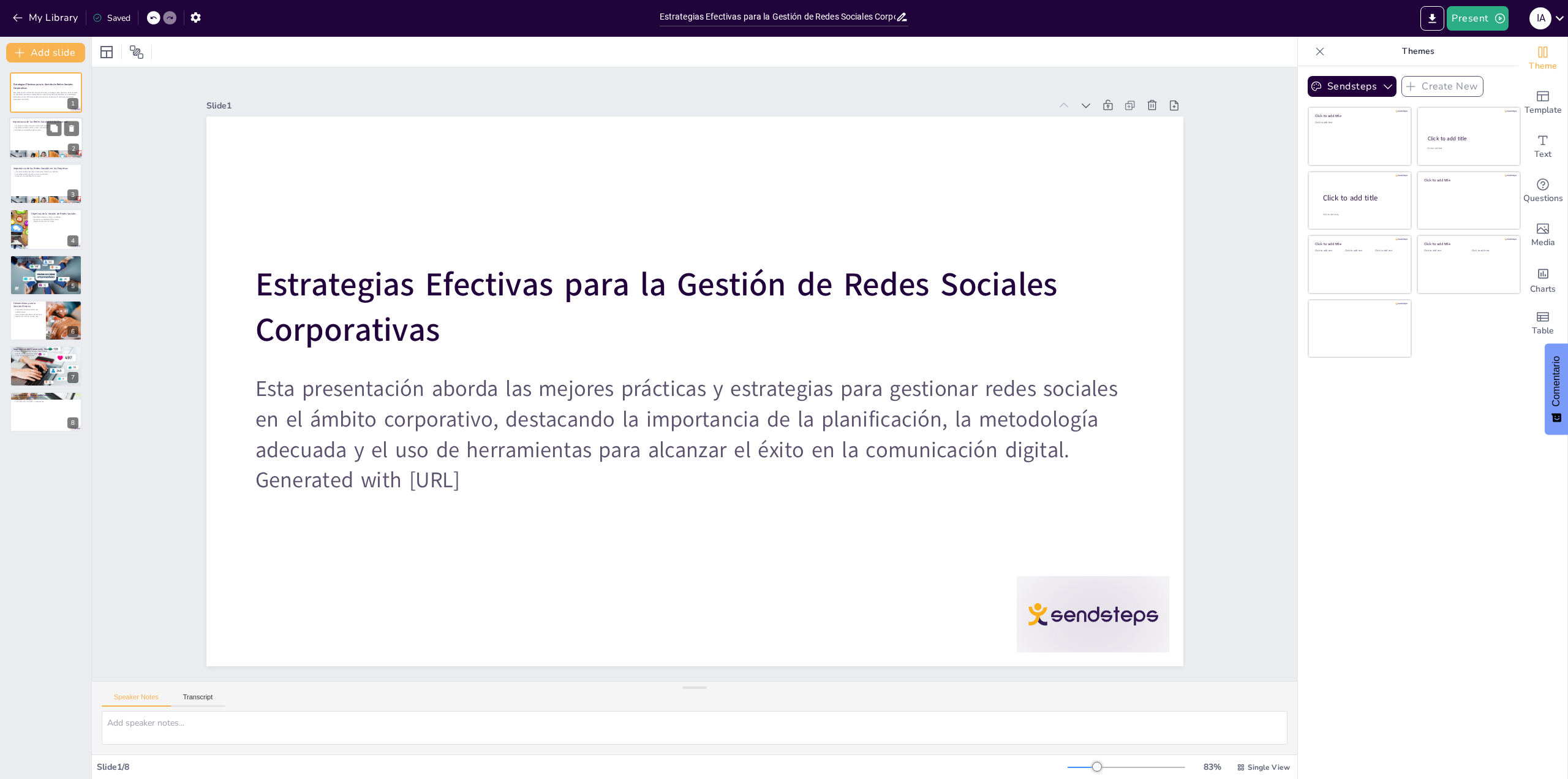
click at [52, 158] on div "Importancia de las Redes Sociales en las Empresas Las redes sociales permiten i…" at bounding box center [46, 139] width 73 height 42
type textarea "La interacción directa con los clientes a través de las redes sociales es funda…"
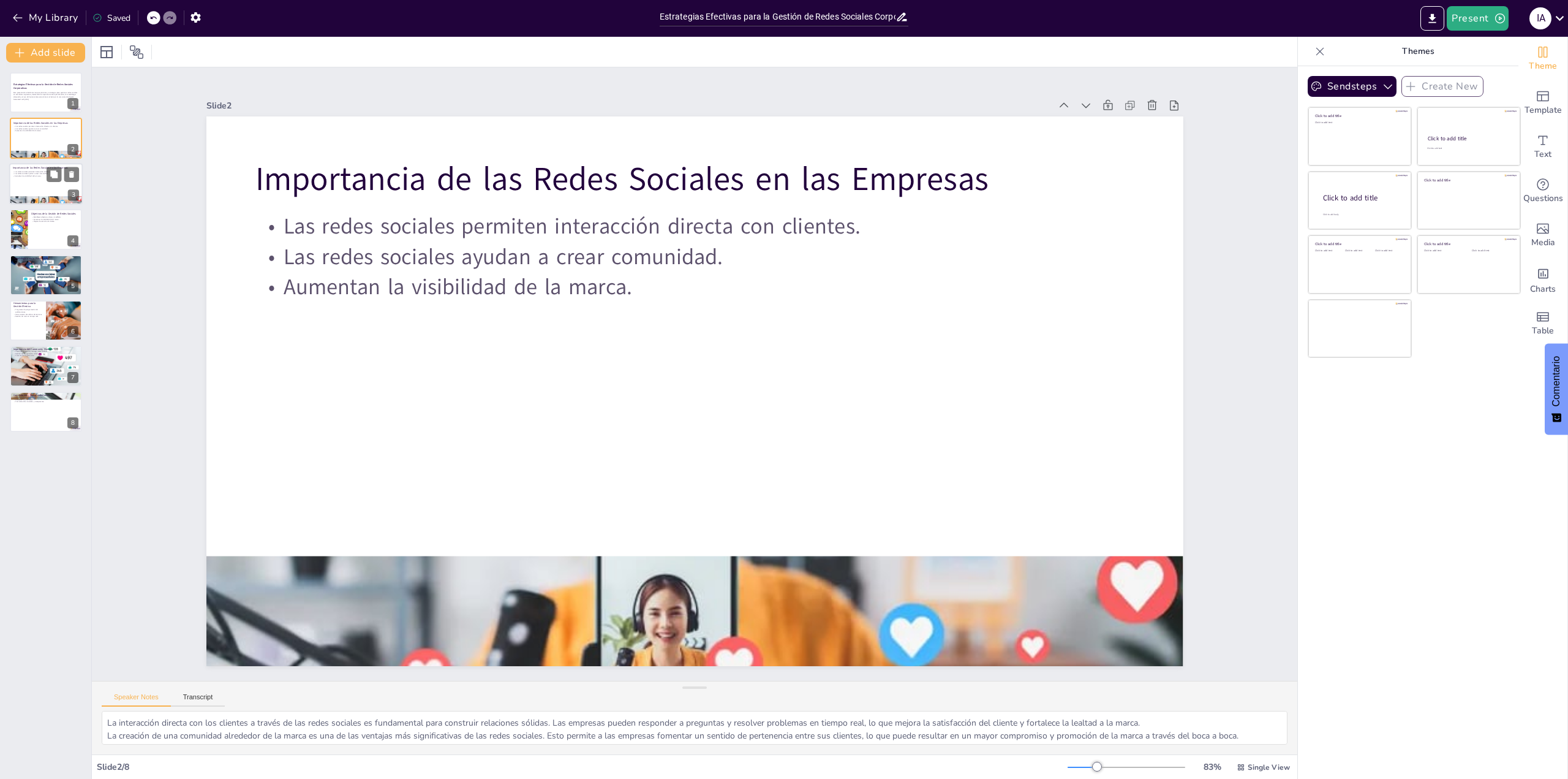
click at [33, 184] on div at bounding box center [46, 184] width 73 height 42
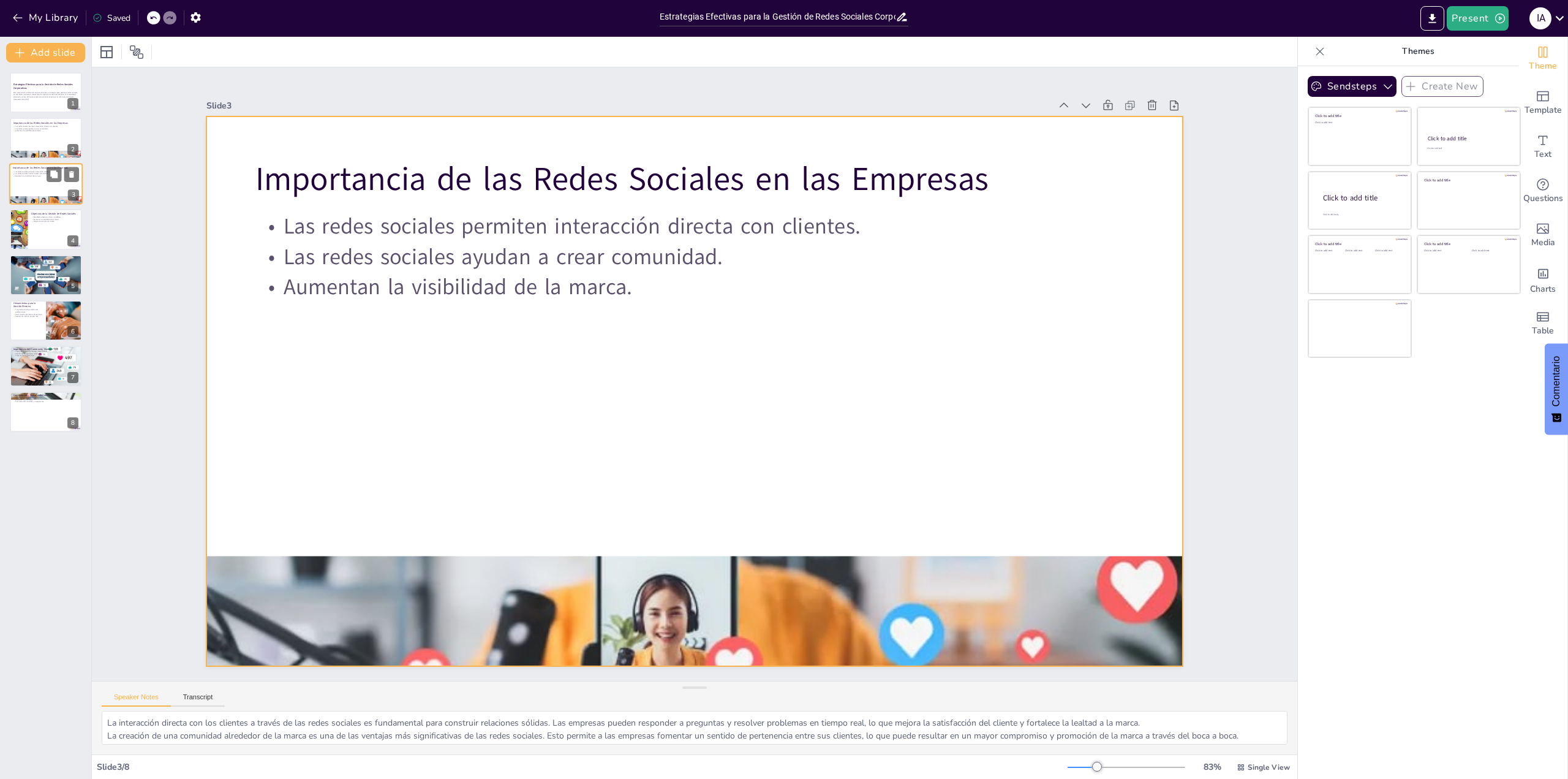
click at [35, 181] on div at bounding box center [46, 184] width 73 height 42
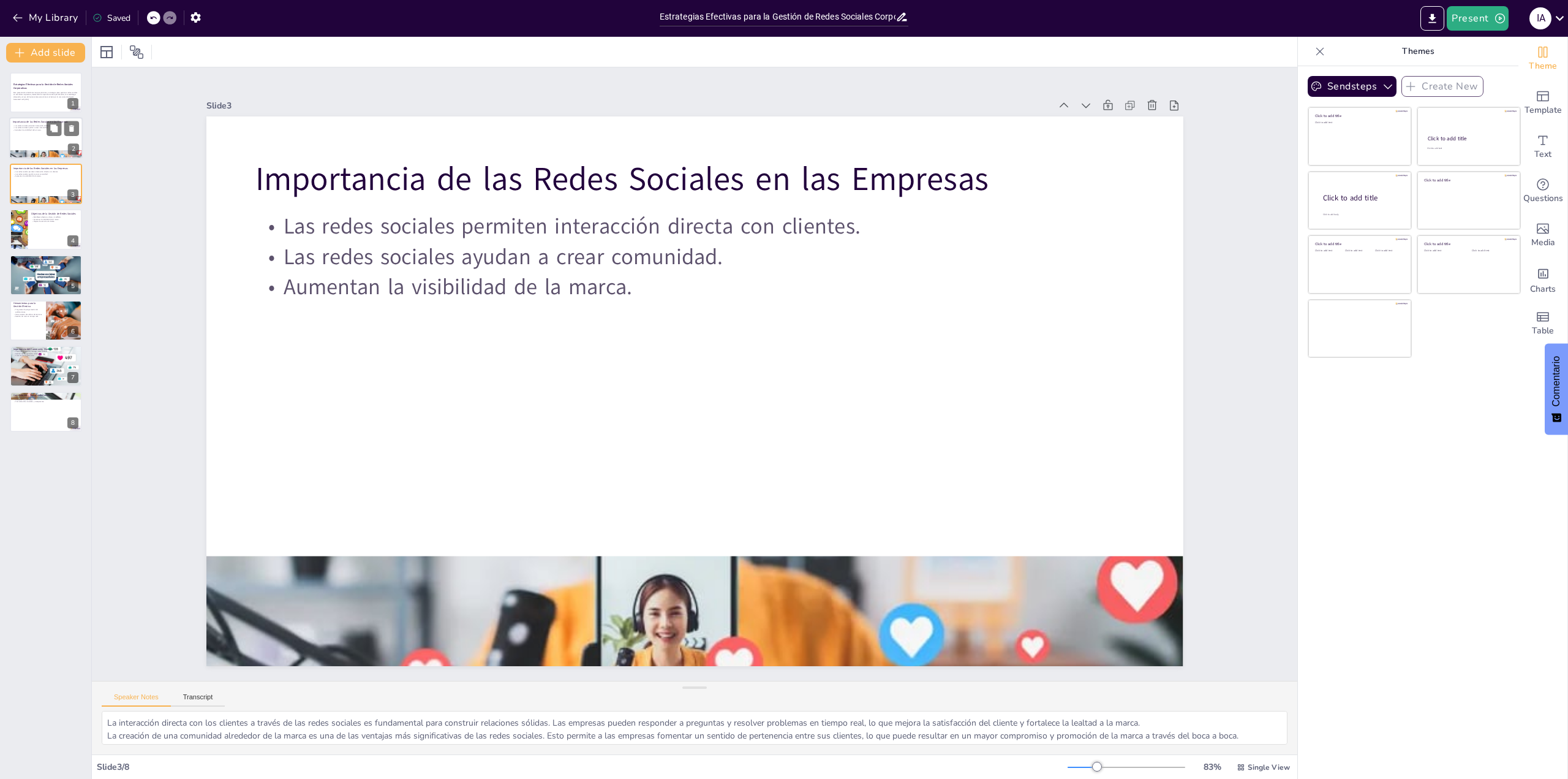
click at [31, 128] on p "Las redes sociales ayudan a crear comunidad." at bounding box center [46, 128] width 66 height 2
click at [38, 177] on p "Aumentan la visibilidad de la marca." at bounding box center [46, 176] width 66 height 2
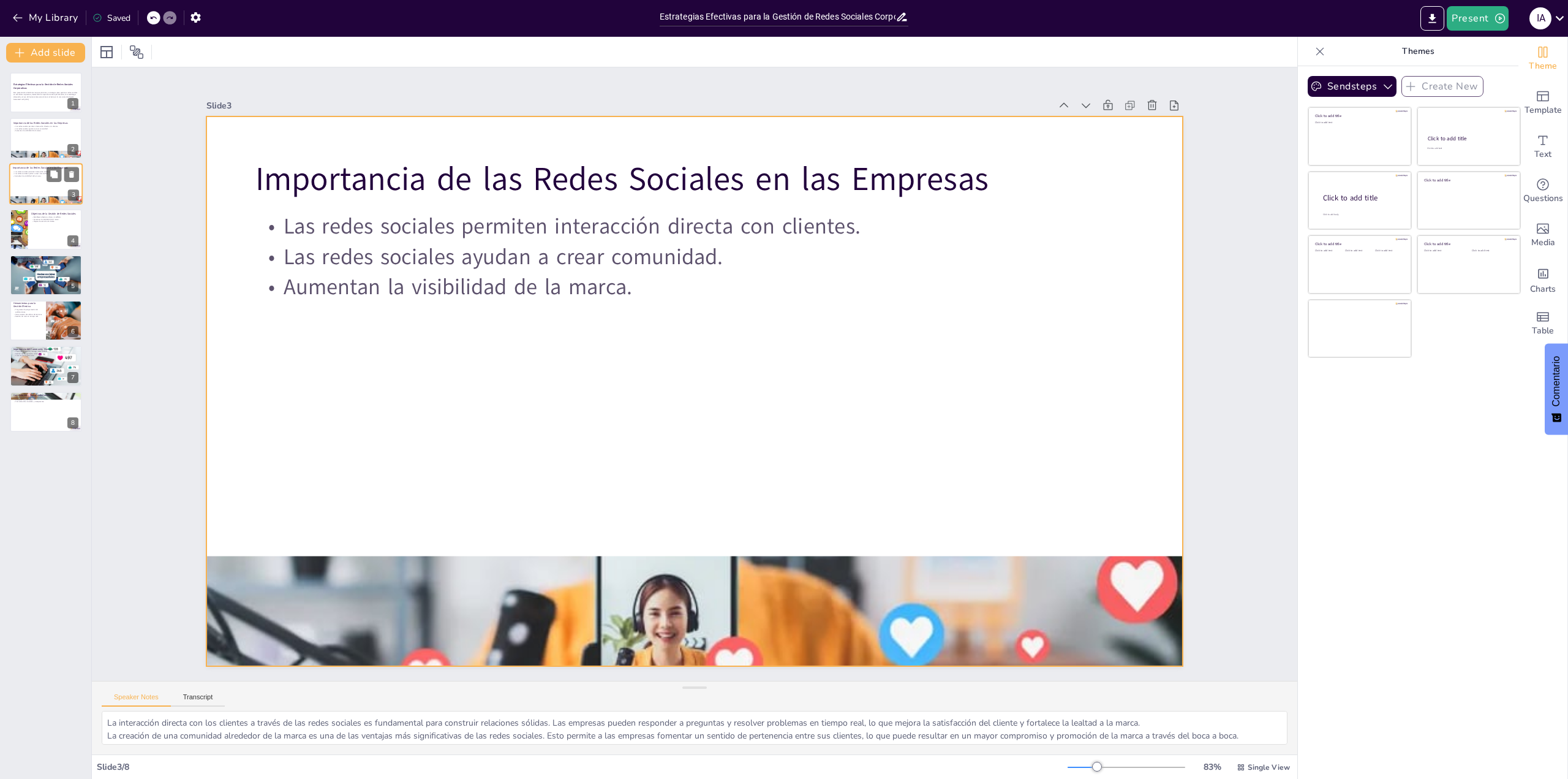
click at [38, 178] on div at bounding box center [46, 184] width 73 height 42
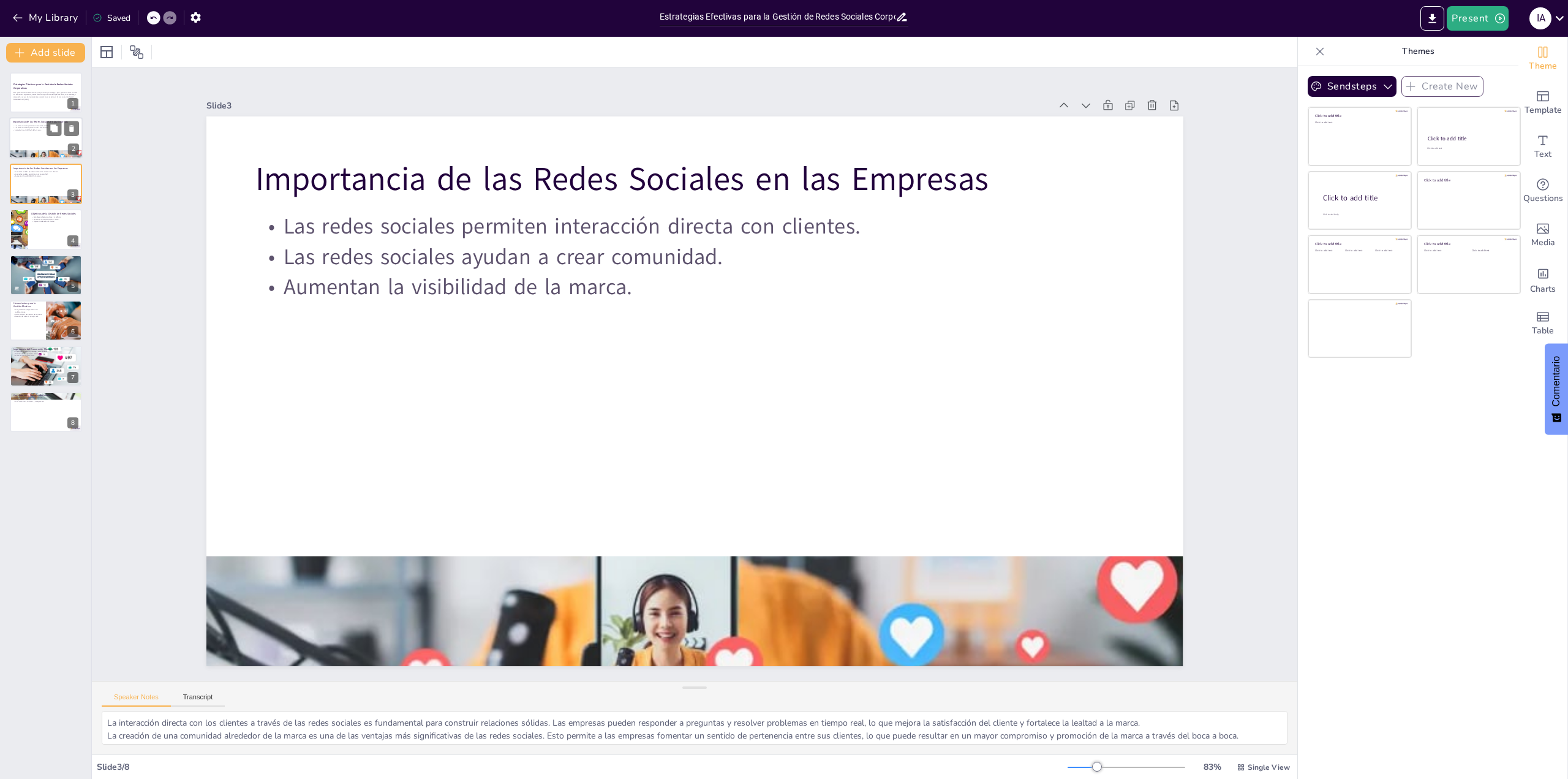
click at [33, 129] on p "Aumentan la visibilidad de la marca." at bounding box center [46, 130] width 66 height 2
click at [31, 97] on p "Esta presentación aborda las mejores prácticas y estrategias para gestionar red…" at bounding box center [46, 94] width 66 height 7
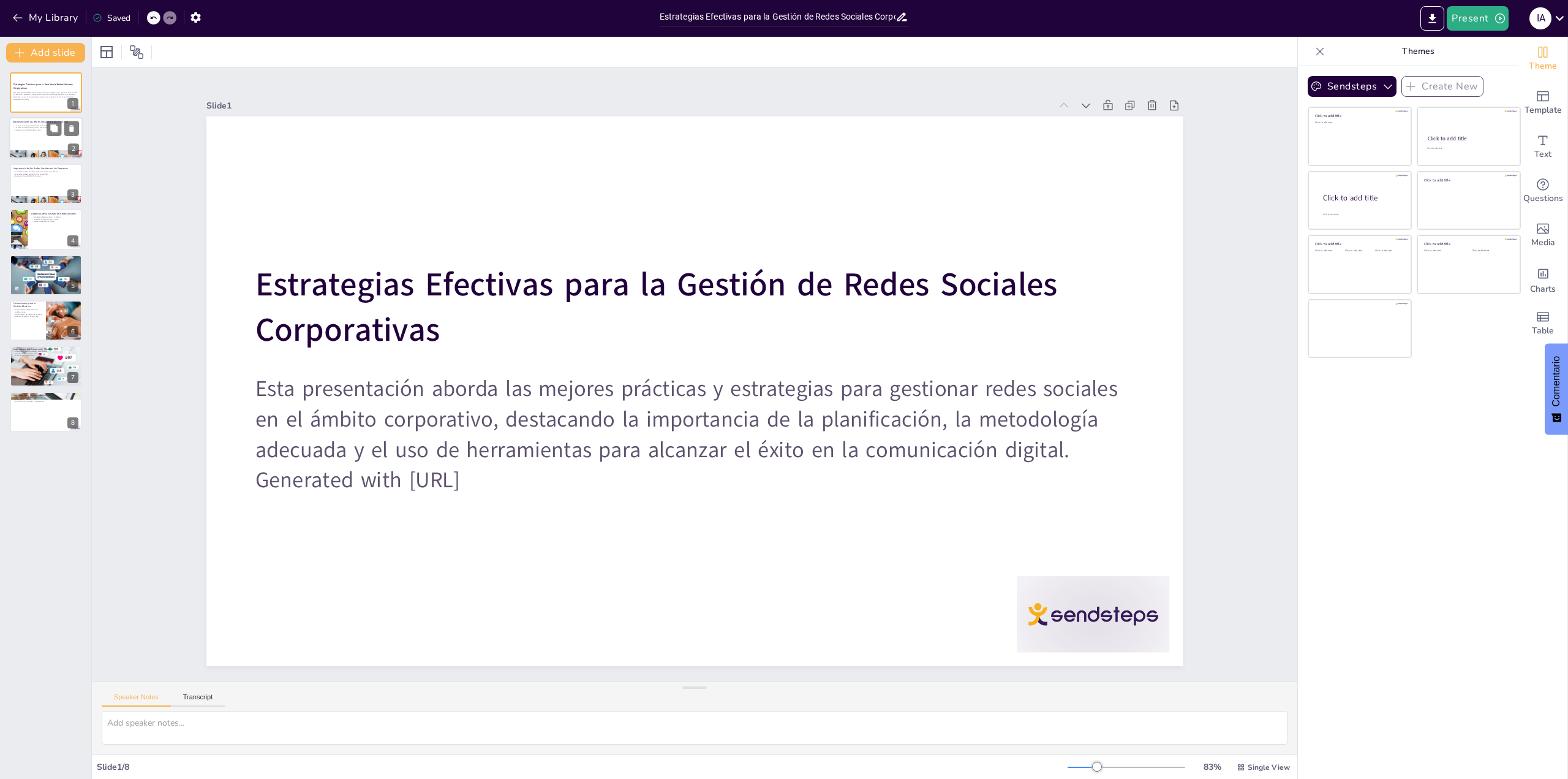
click at [36, 140] on div at bounding box center [46, 139] width 73 height 42
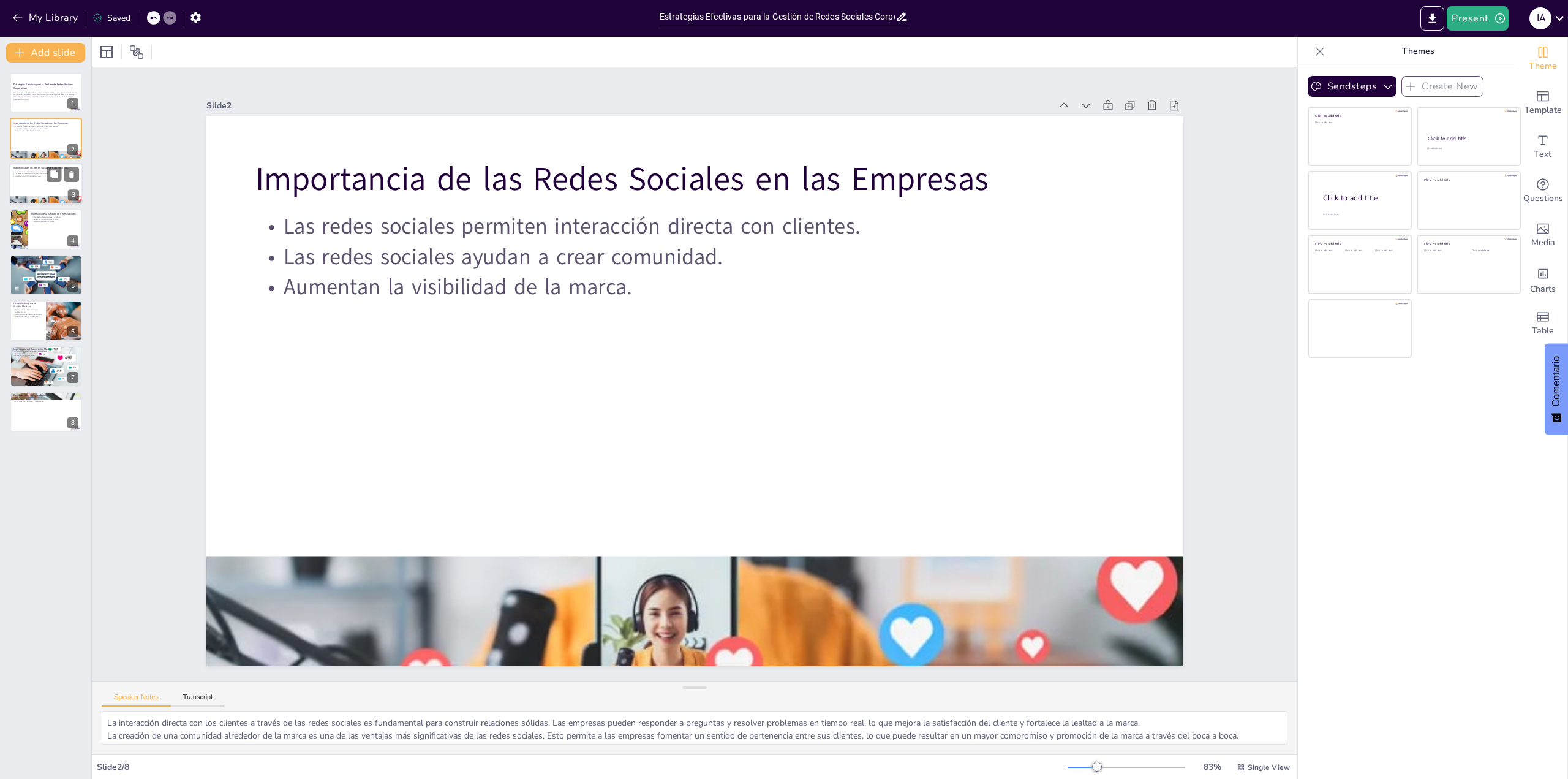
click at [32, 192] on div at bounding box center [46, 184] width 73 height 42
click at [25, 179] on div at bounding box center [46, 184] width 73 height 42
click at [26, 228] on div at bounding box center [18, 229] width 74 height 42
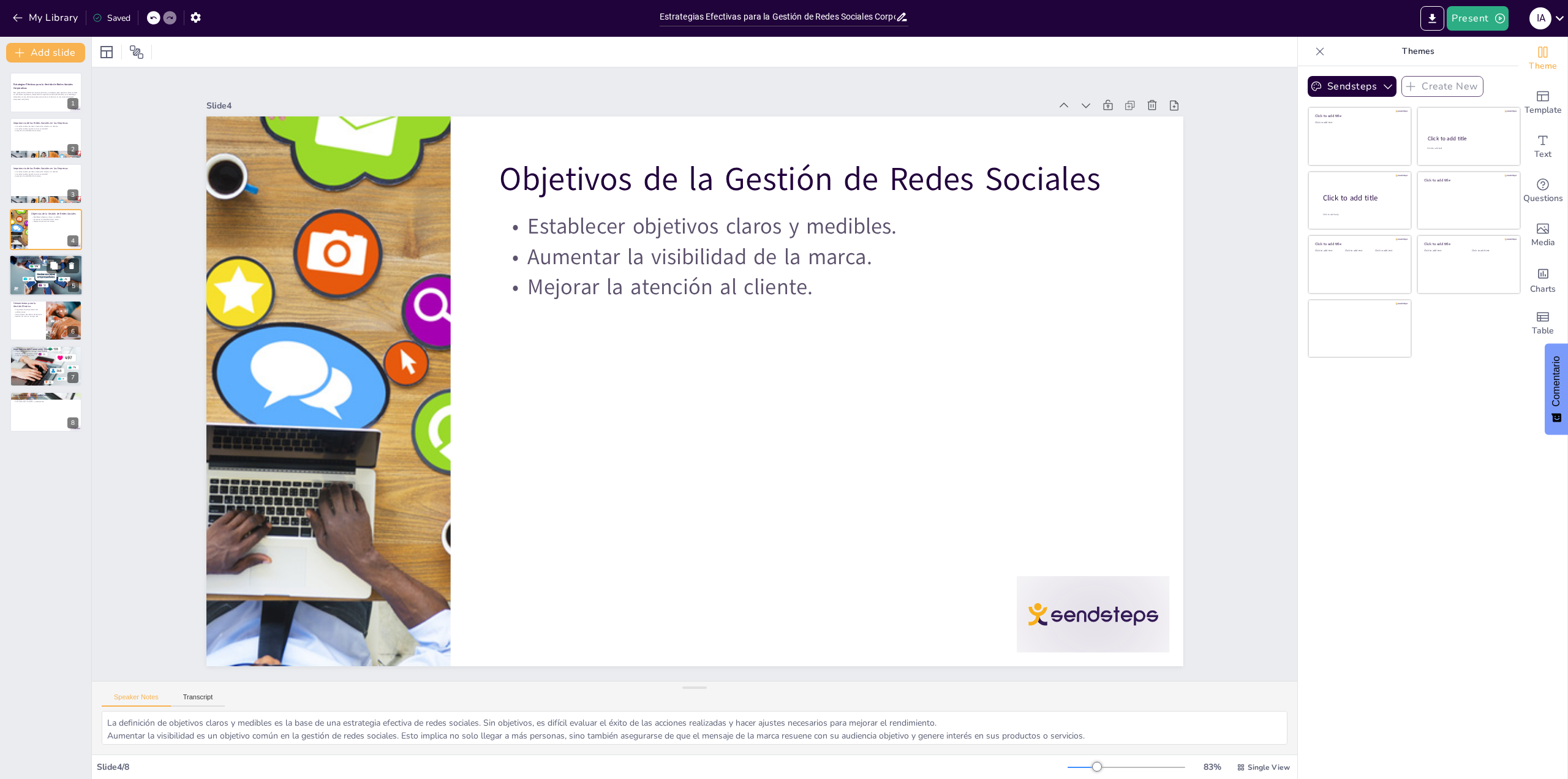
click at [41, 279] on div at bounding box center [46, 275] width 73 height 42
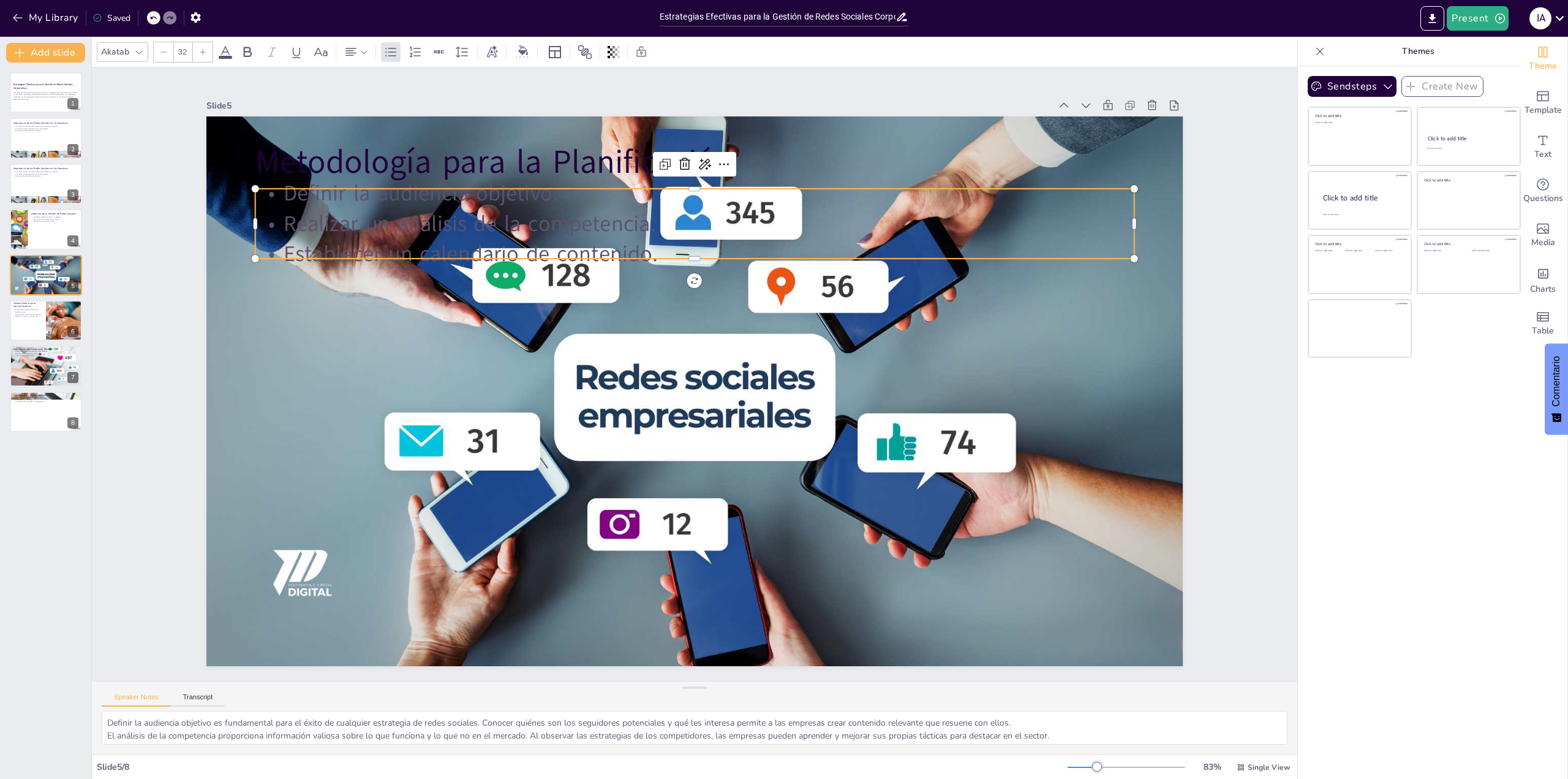
click at [299, 193] on p "Definir la audiencia objetivo." at bounding box center [731, 196] width 866 height 212
click at [1547, 155] on div "Text" at bounding box center [1542, 147] width 49 height 44
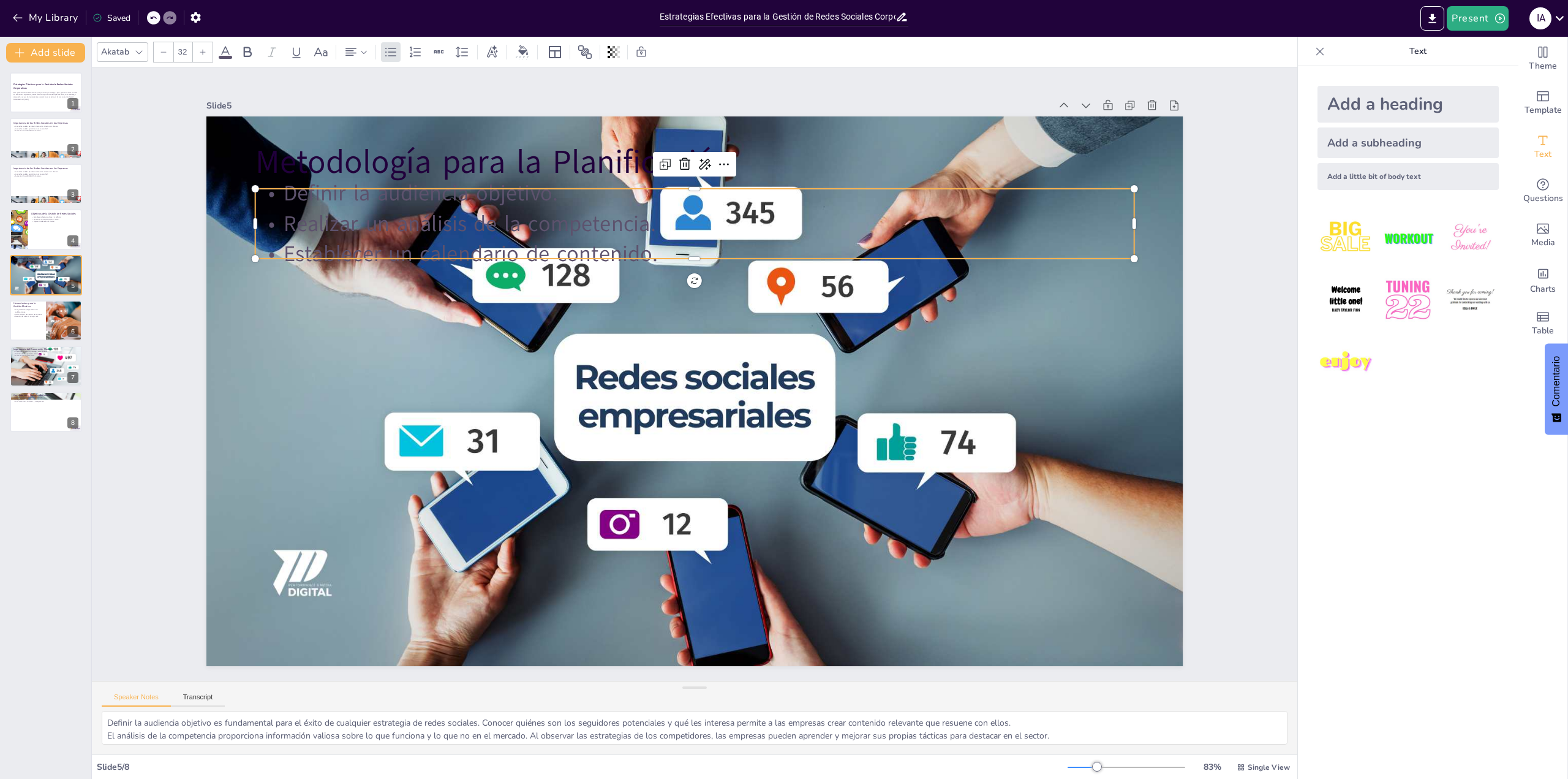
click at [1314, 53] on icon at bounding box center [1320, 52] width 12 height 12
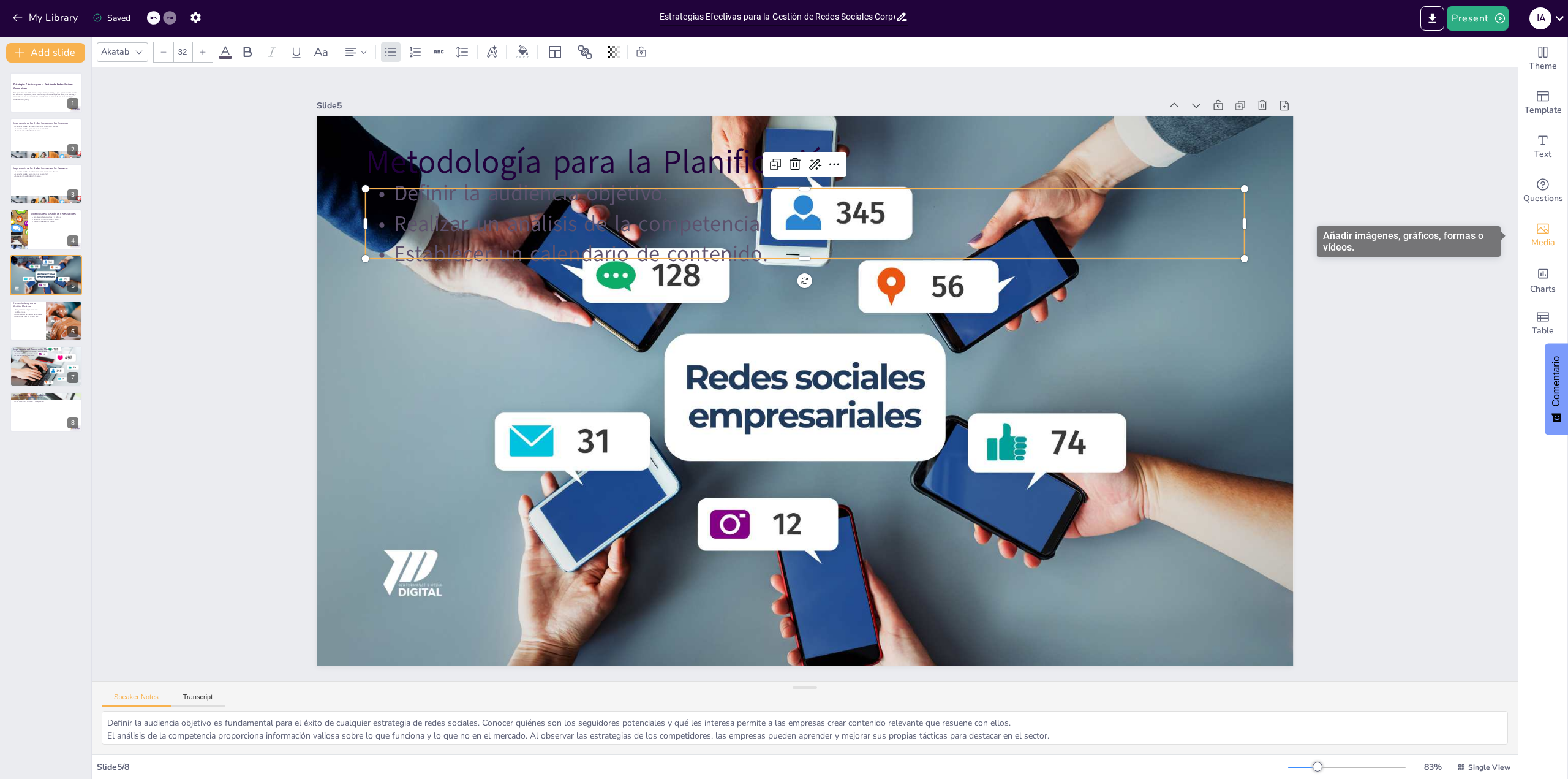
click at [1538, 225] on icon "Add images, graphics, shapes or video" at bounding box center [1542, 228] width 15 height 15
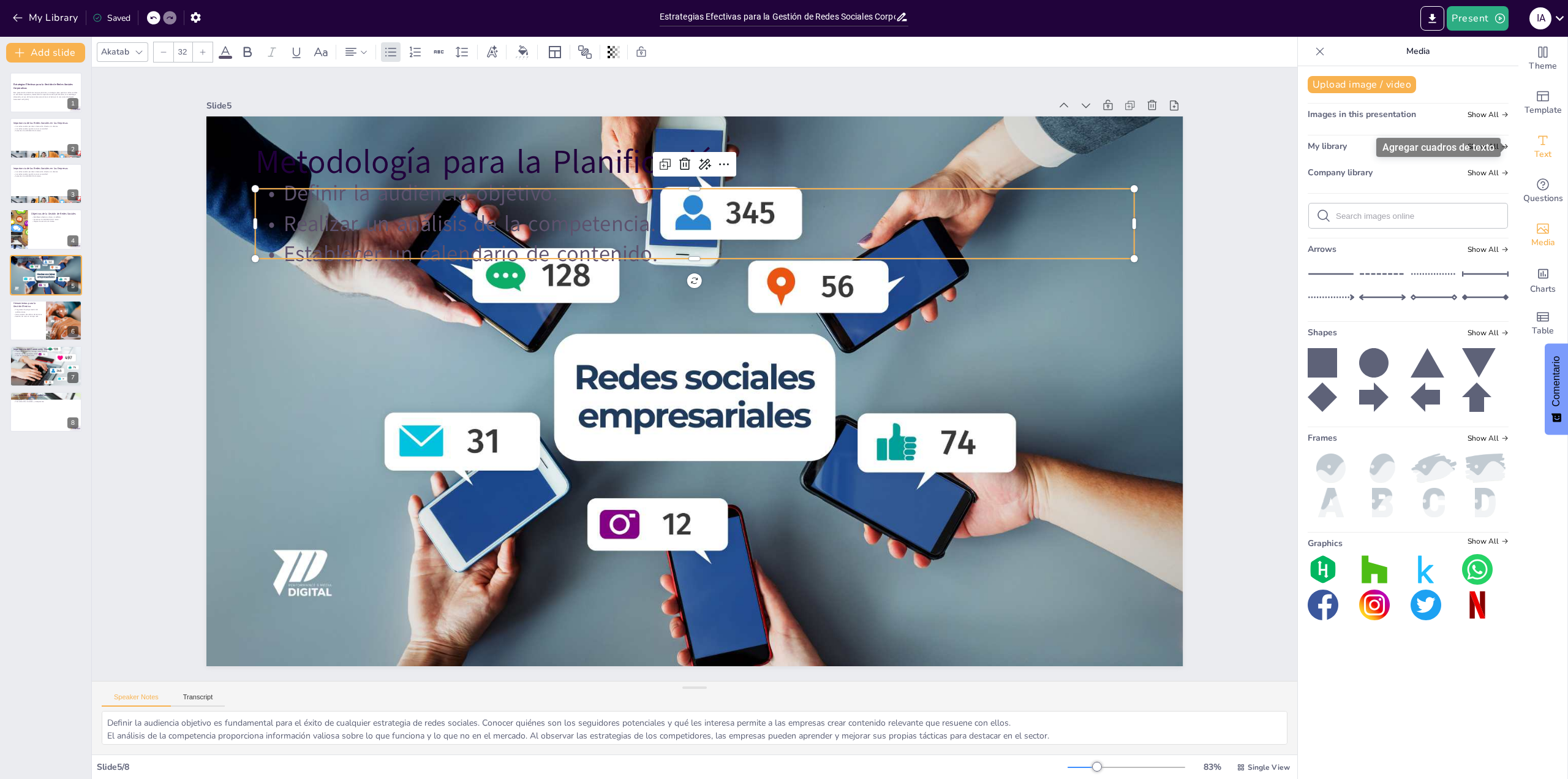
drag, startPoint x: 1545, startPoint y: 157, endPoint x: 1547, endPoint y: 224, distance: 67.0
click at [1545, 160] on div "Text" at bounding box center [1542, 147] width 49 height 44
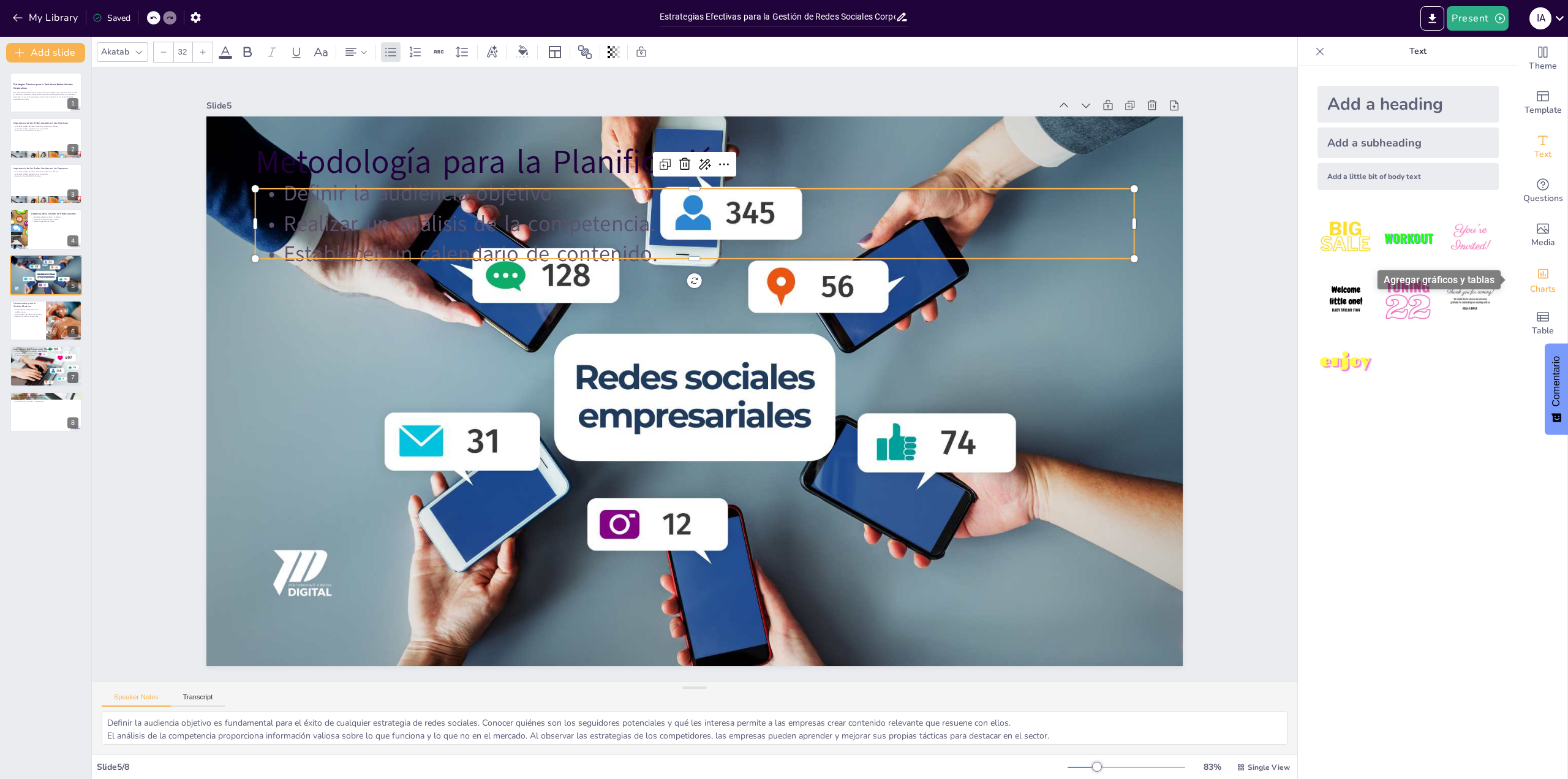
click at [1540, 271] on div "Charts" at bounding box center [1542, 279] width 49 height 44
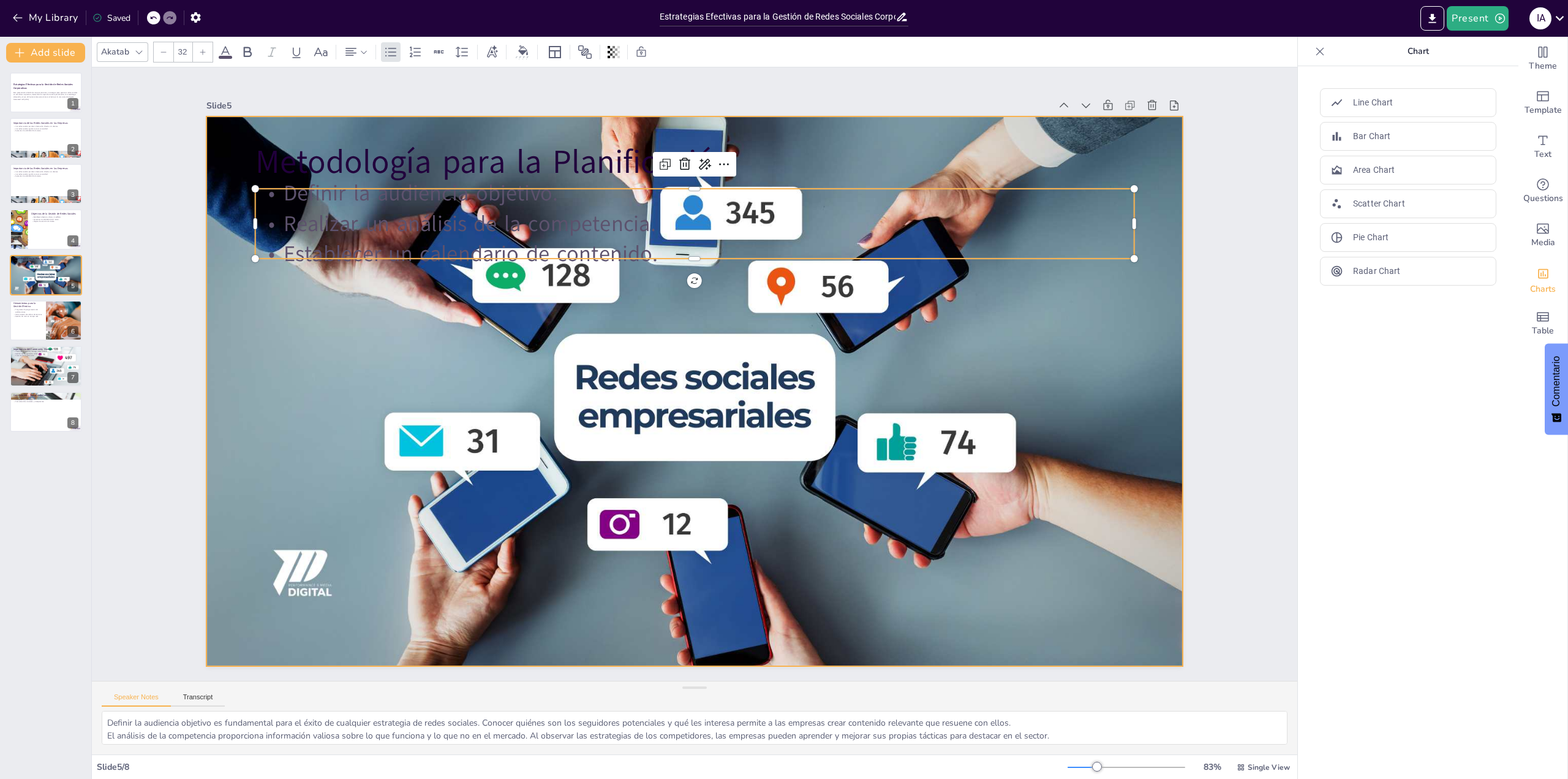
click at [1158, 354] on div at bounding box center [691, 391] width 1070 height 740
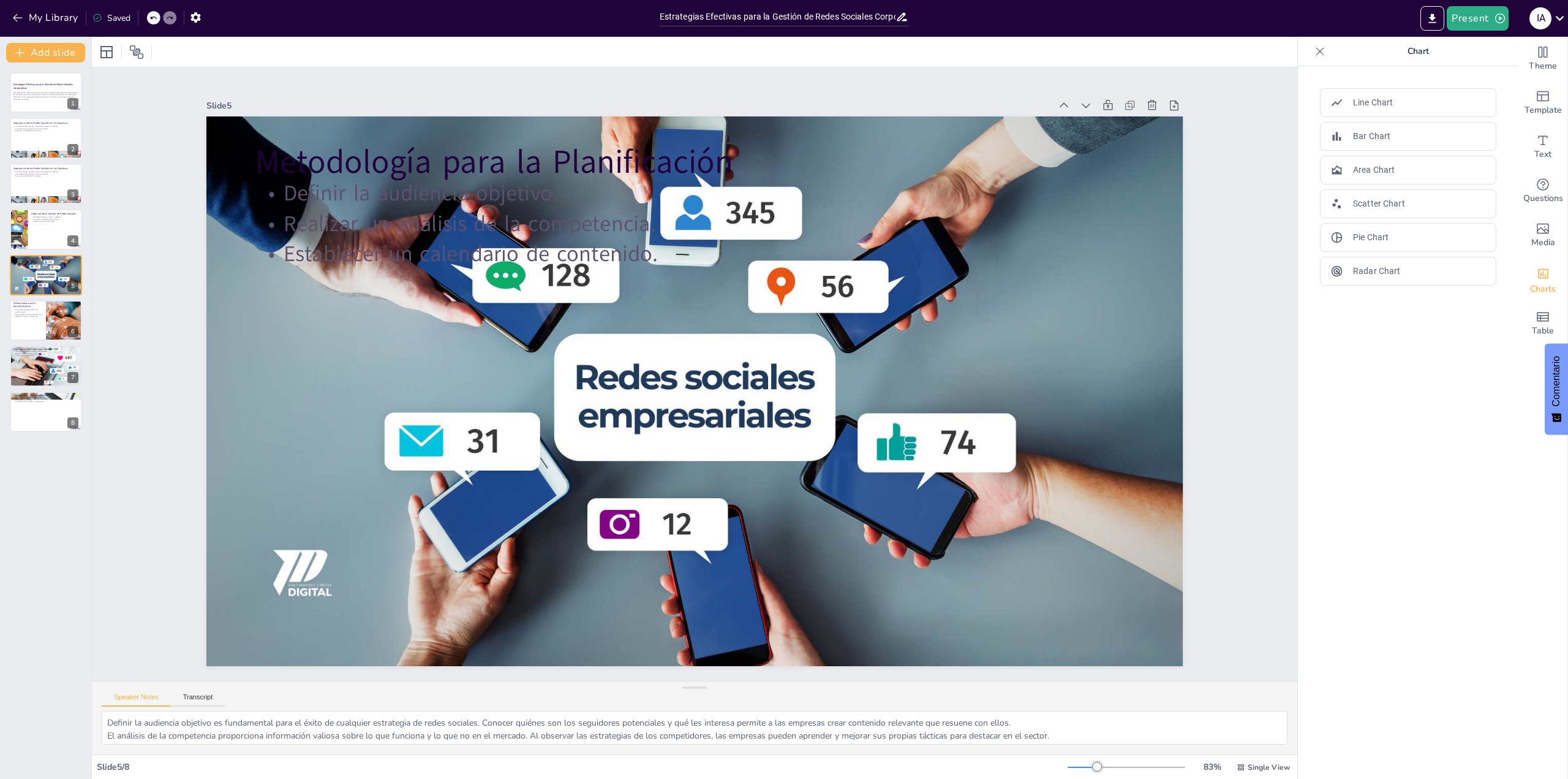
click at [1255, 542] on div "Slide 1 Estrategias Efectivas para la Gestión de Redes Sociales Corporativas Es…" at bounding box center [695, 374] width 1263 height 736
click at [27, 310] on p "Programas de programación de publicaciones." at bounding box center [28, 310] width 30 height 4
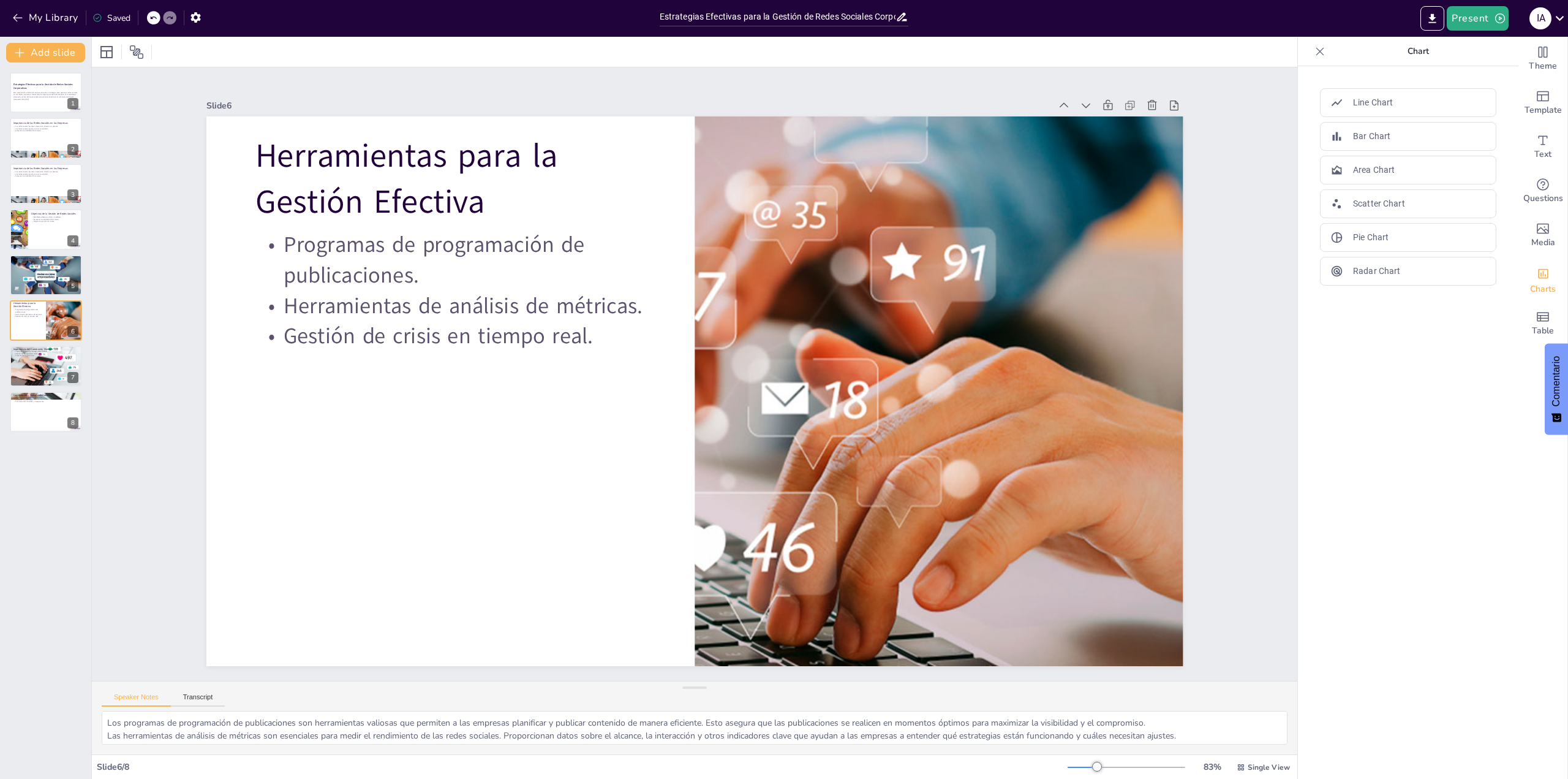
click at [1263, 497] on div "Slide 1 Estrategias Efectivas para la Gestión de Redes Sociales Corporativas Es…" at bounding box center [695, 374] width 1263 height 736
click at [40, 364] on div at bounding box center [46, 365] width 73 height 49
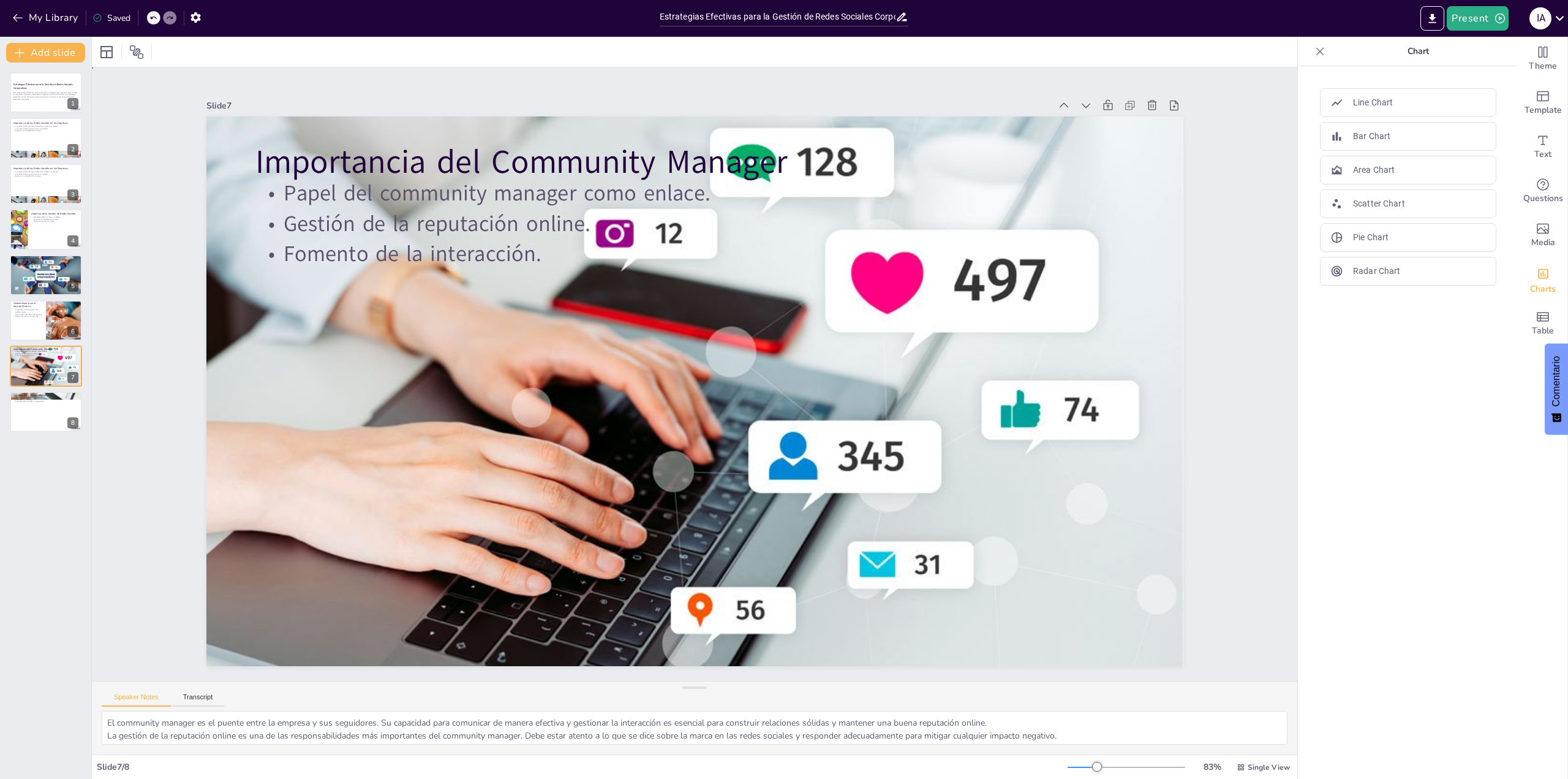
click at [1216, 496] on div "Slide 1 Estrategias Efectivas para la Gestión de Redes Sociales Corporativas Es…" at bounding box center [695, 373] width 1263 height 735
click at [38, 409] on div at bounding box center [46, 412] width 73 height 42
type textarea "Mantenerse al tanto de las tendencias en redes sociales es crucial para las emp…"
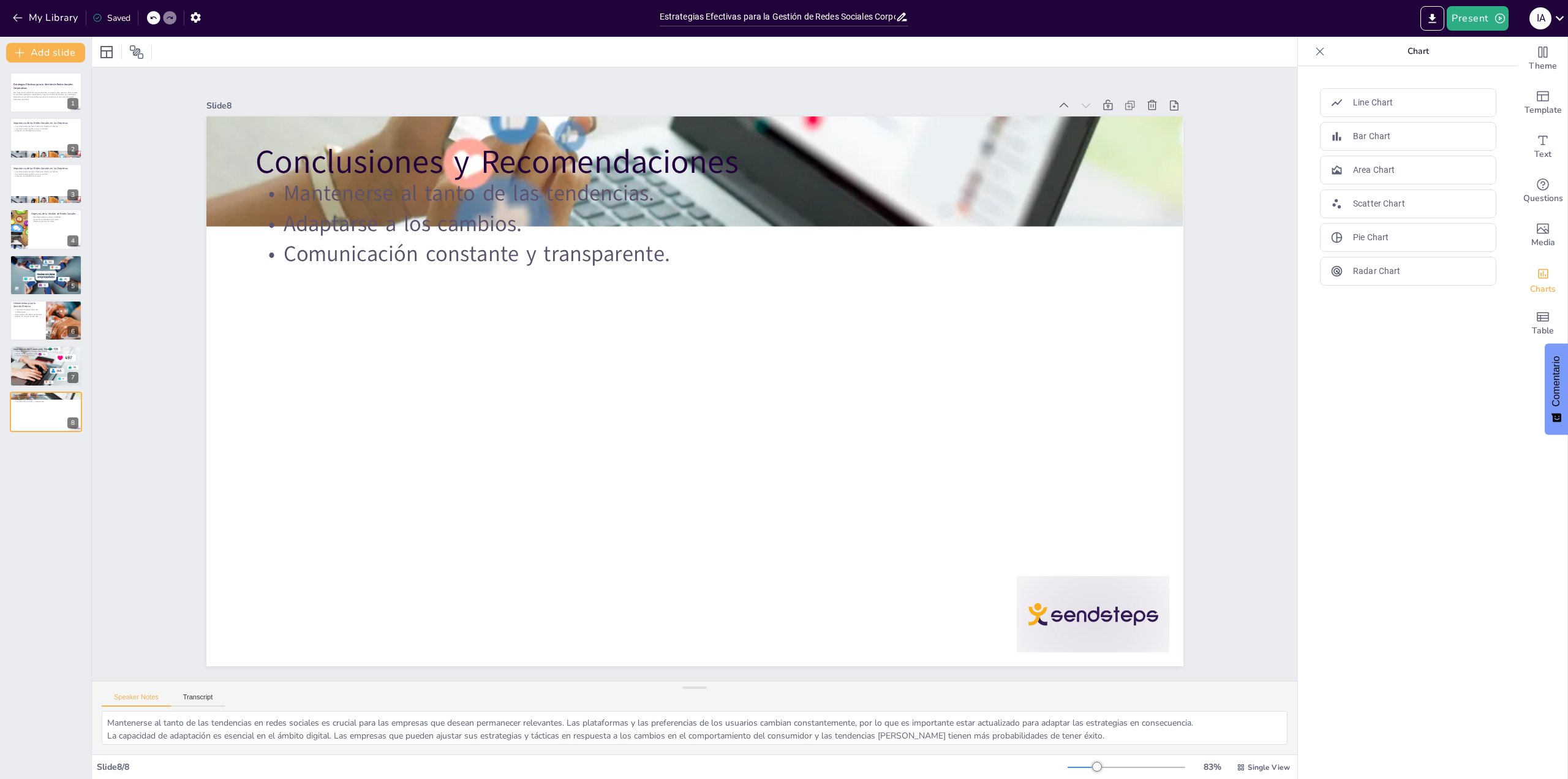
click at [1220, 343] on div "Slide 1 Estrategias Efectivas para la Gestión de Redes Sociales Corporativas Es…" at bounding box center [694, 373] width 1051 height 1351
